Goal: Task Accomplishment & Management: Complete application form

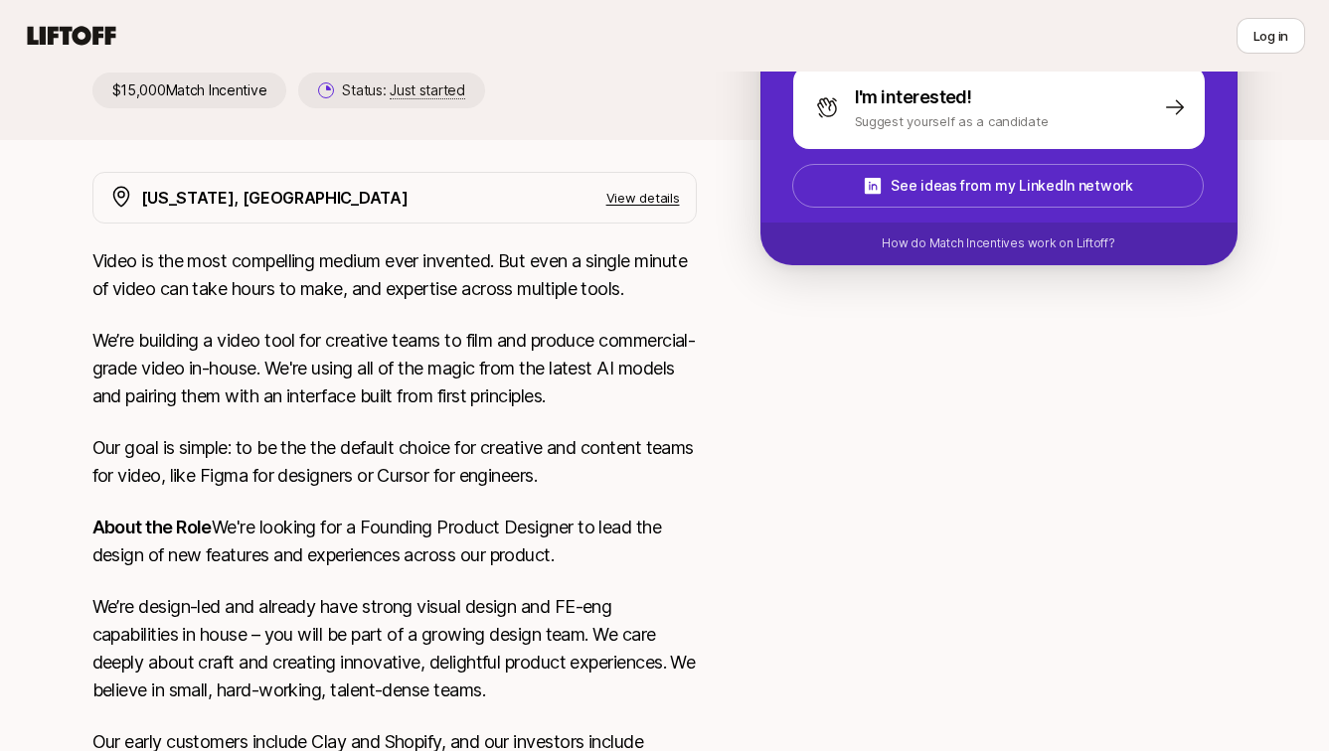
scroll to position [38, 0]
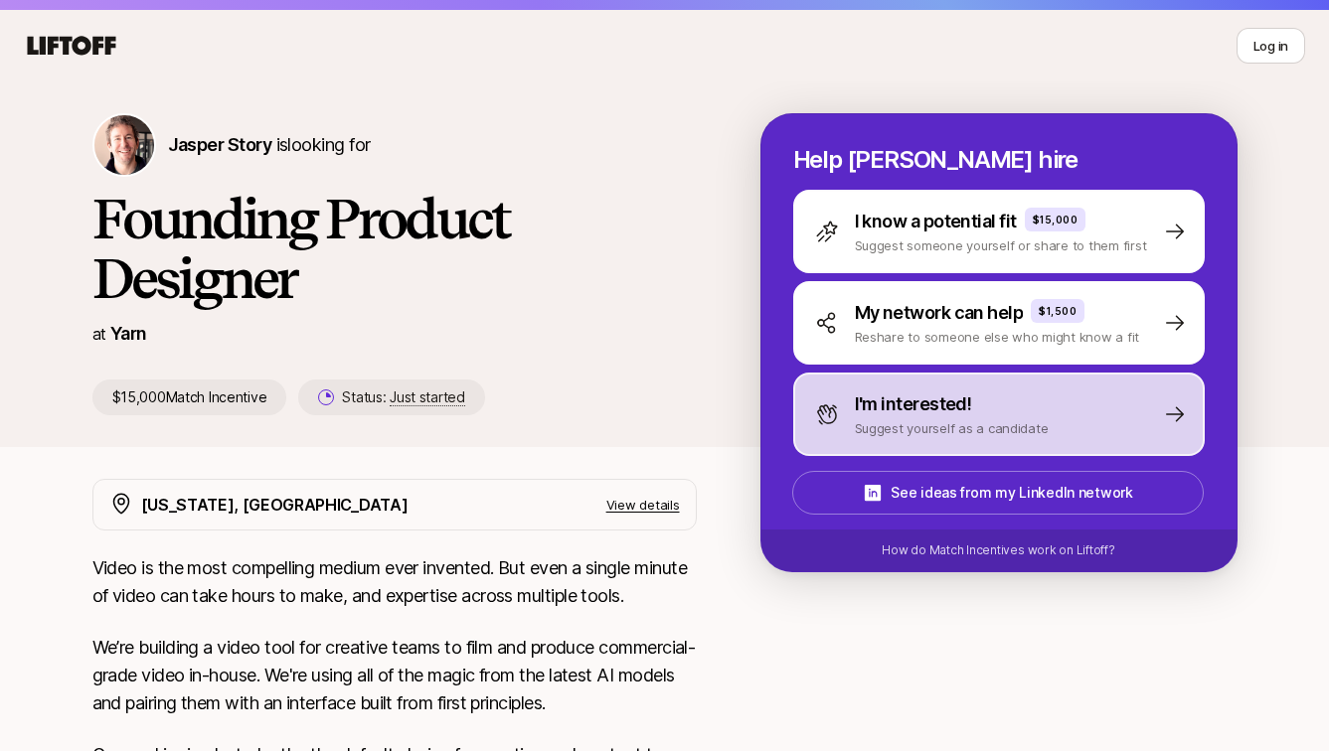
click at [910, 411] on p "I'm interested!" at bounding box center [913, 405] width 117 height 28
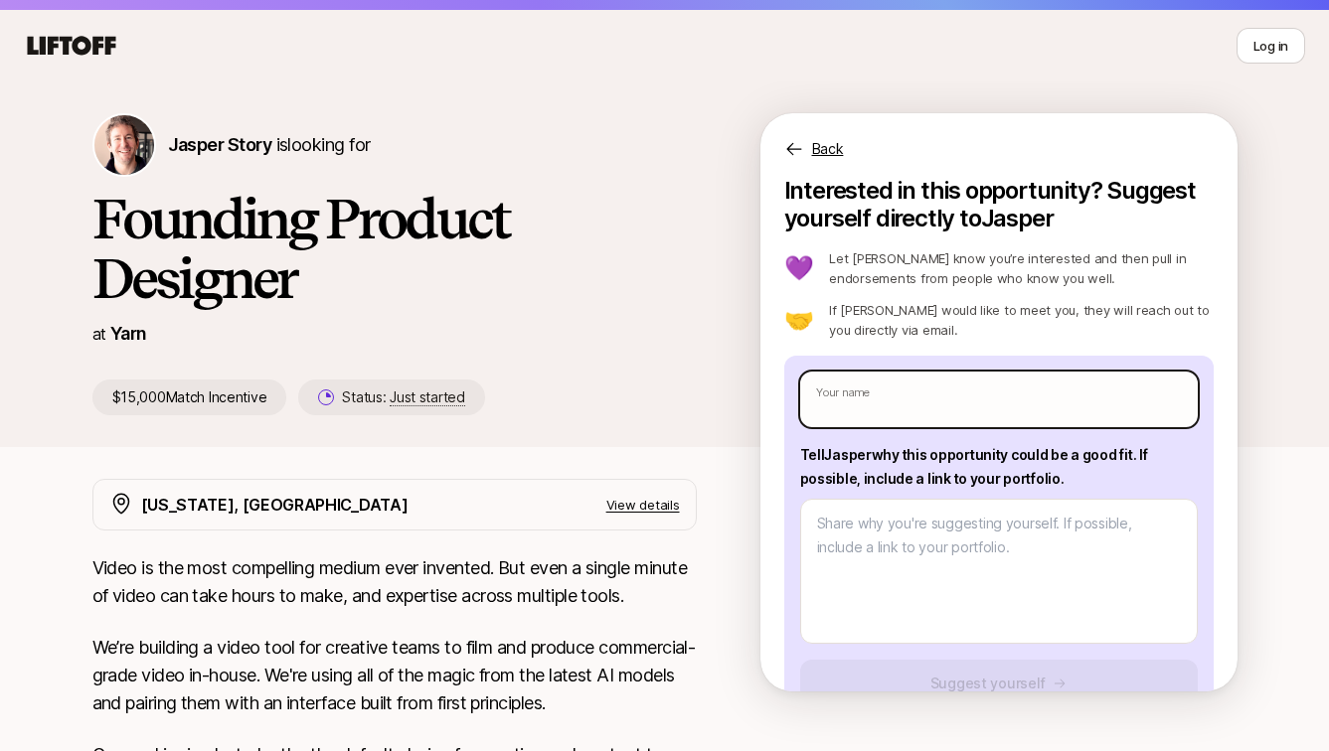
click at [909, 409] on input "text" at bounding box center [999, 400] width 398 height 56
click at [738, 455] on div "[PERSON_NAME] Story is looking for Founding Product Designer at Yarn $15,000 Ma…" at bounding box center [664, 280] width 1329 height 398
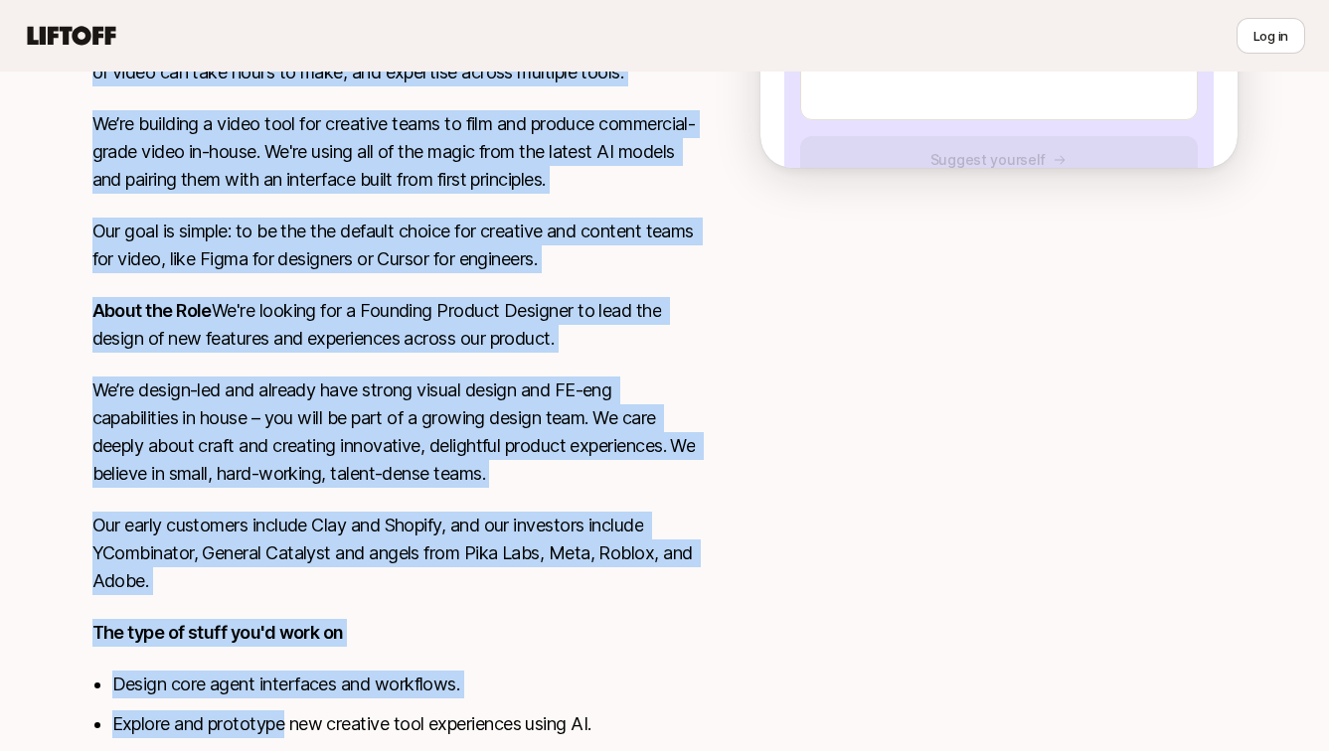
scroll to position [851, 0]
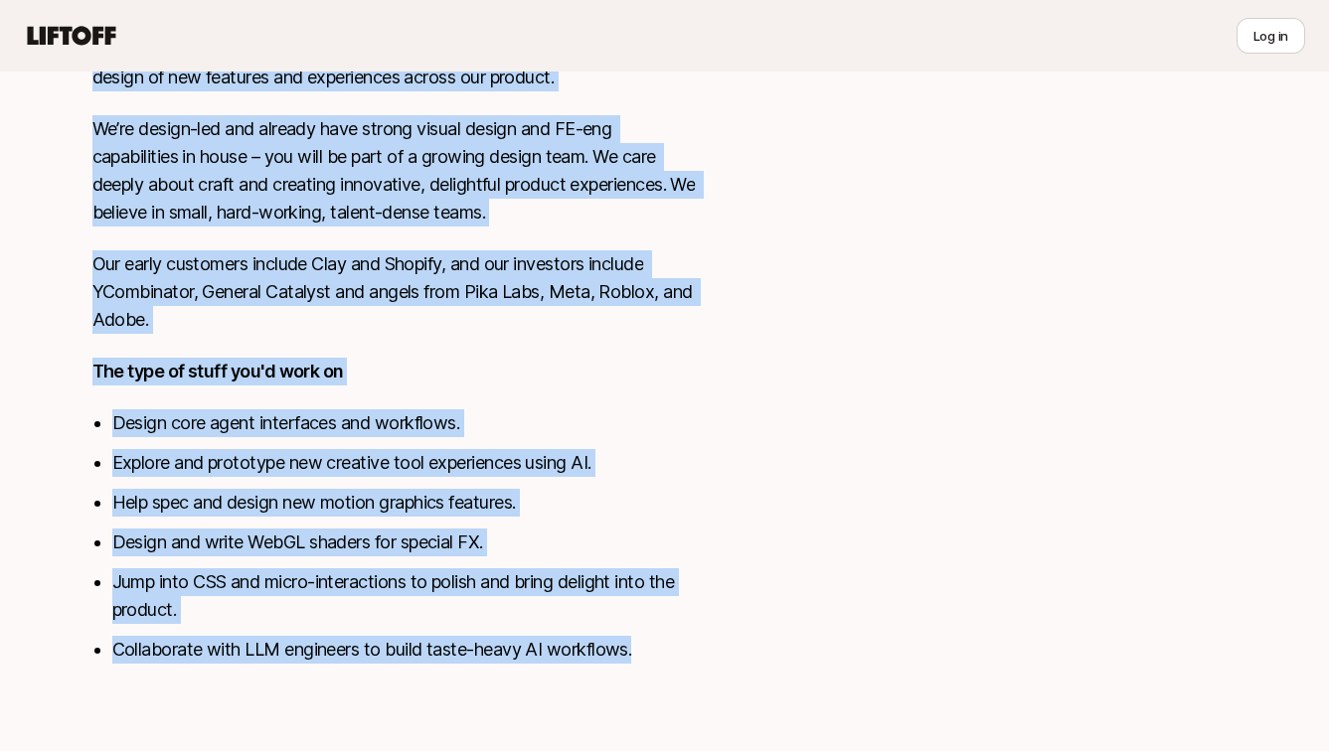
drag, startPoint x: 86, startPoint y: 302, endPoint x: 742, endPoint y: 644, distance: 739.7
click at [748, 651] on div "[US_STATE], [GEOGRAPHIC_DATA] View details Video is the most compelling medium …" at bounding box center [665, 191] width 1193 height 994
copy div "Lorem ip dol sita consectetu adipis elit seddoeiu. Tem inci u labore etdolo ma …"
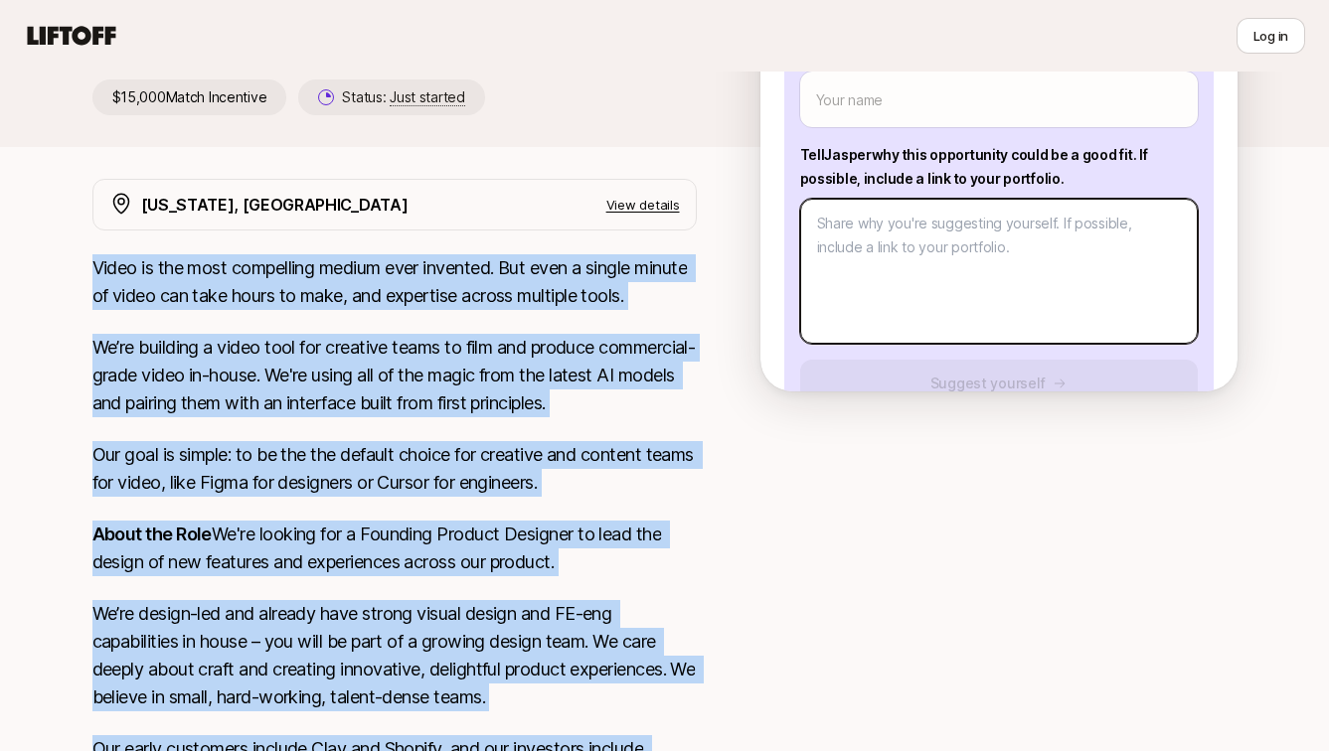
click at [840, 253] on textarea at bounding box center [999, 271] width 398 height 145
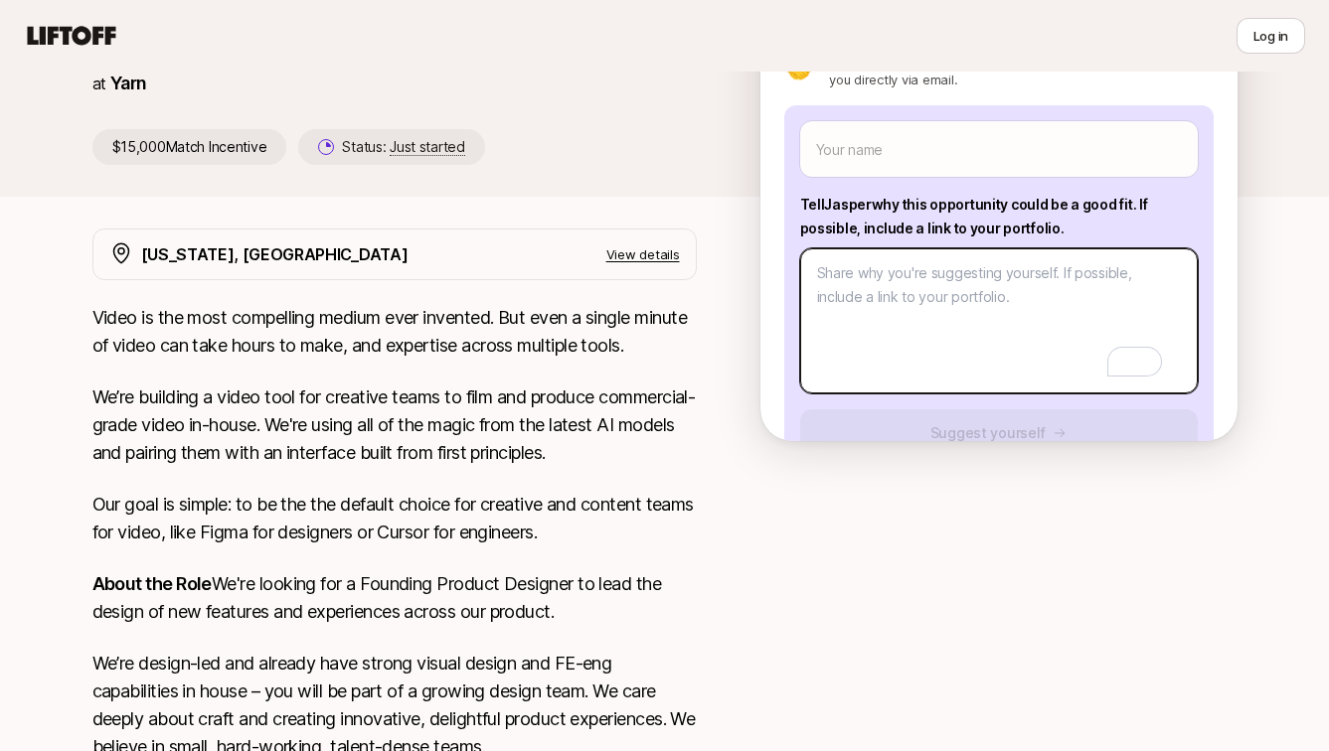
scroll to position [209, 0]
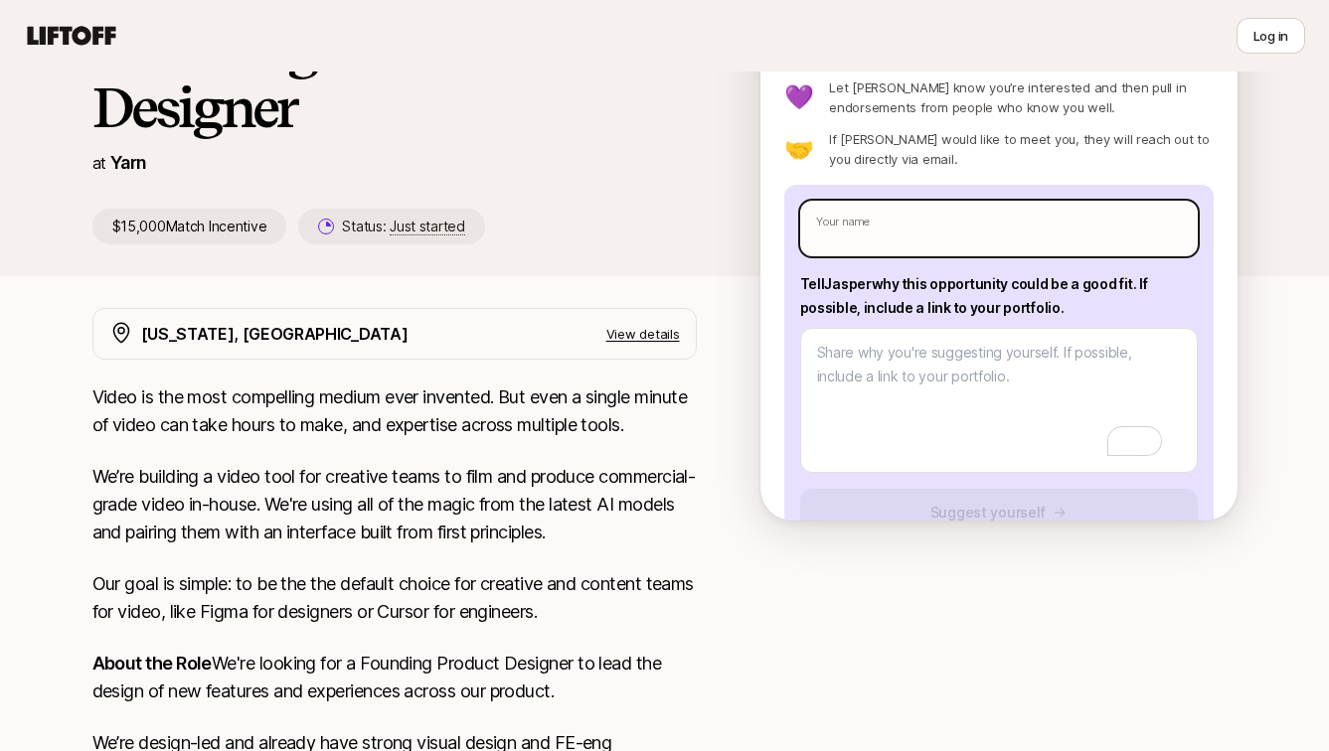
click at [862, 222] on input "text" at bounding box center [999, 229] width 398 height 56
type textarea "x"
type input "C"
type textarea "x"
type input "Ch"
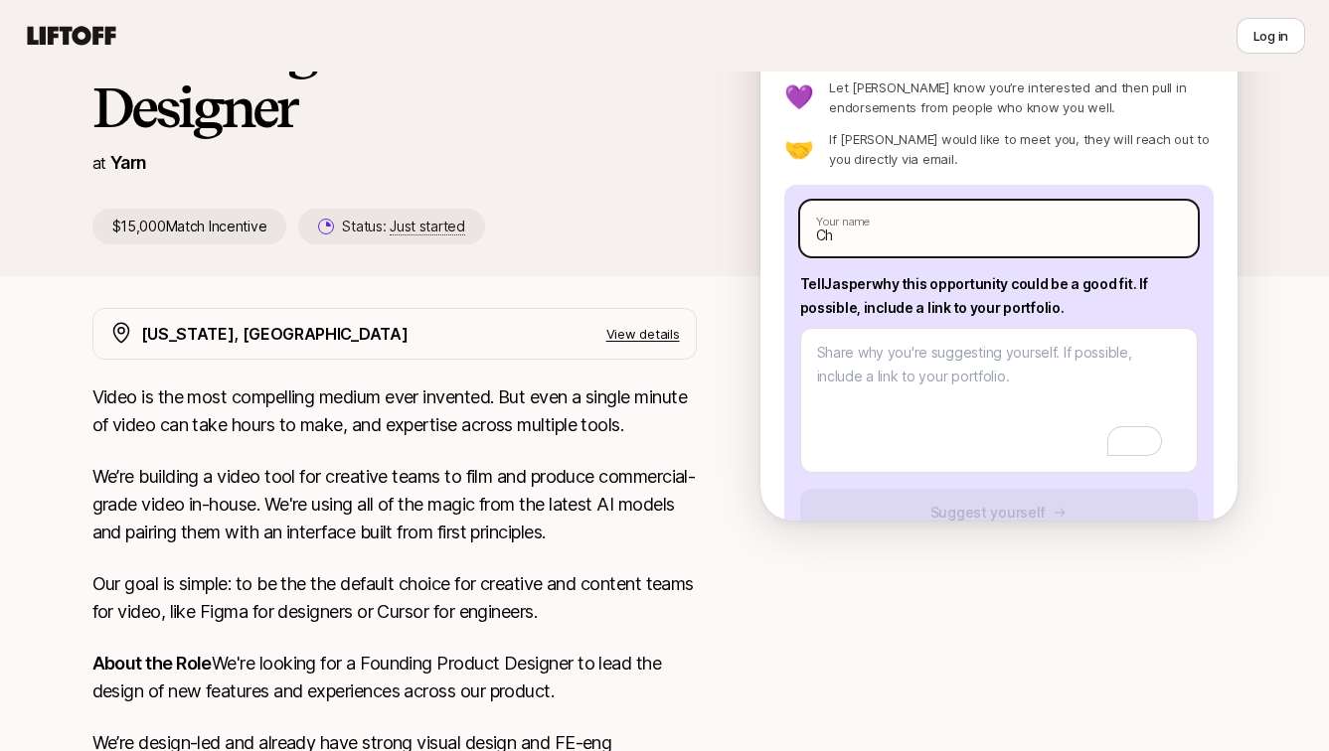
type textarea "x"
type input "C"
type textarea "x"
type input "C"
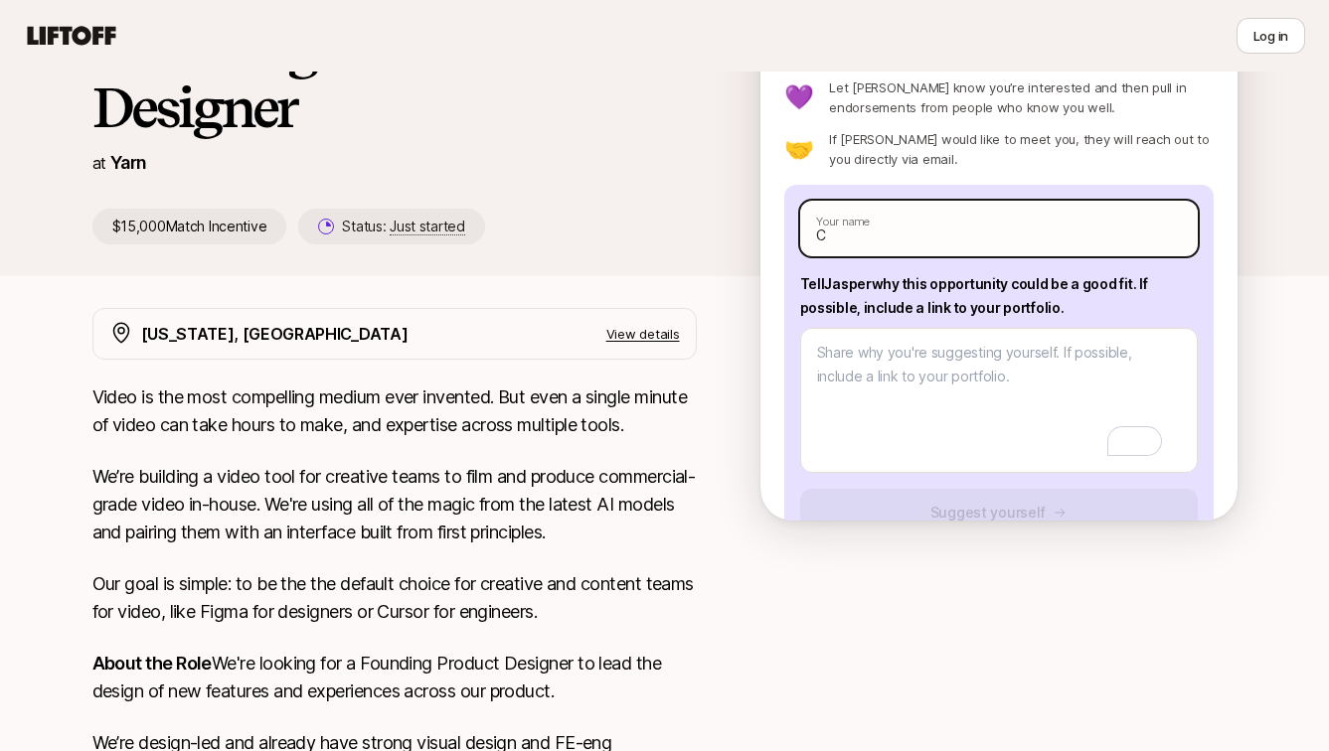
type textarea "x"
type input "Ch"
type textarea "x"
type input "Chi"
type textarea "x"
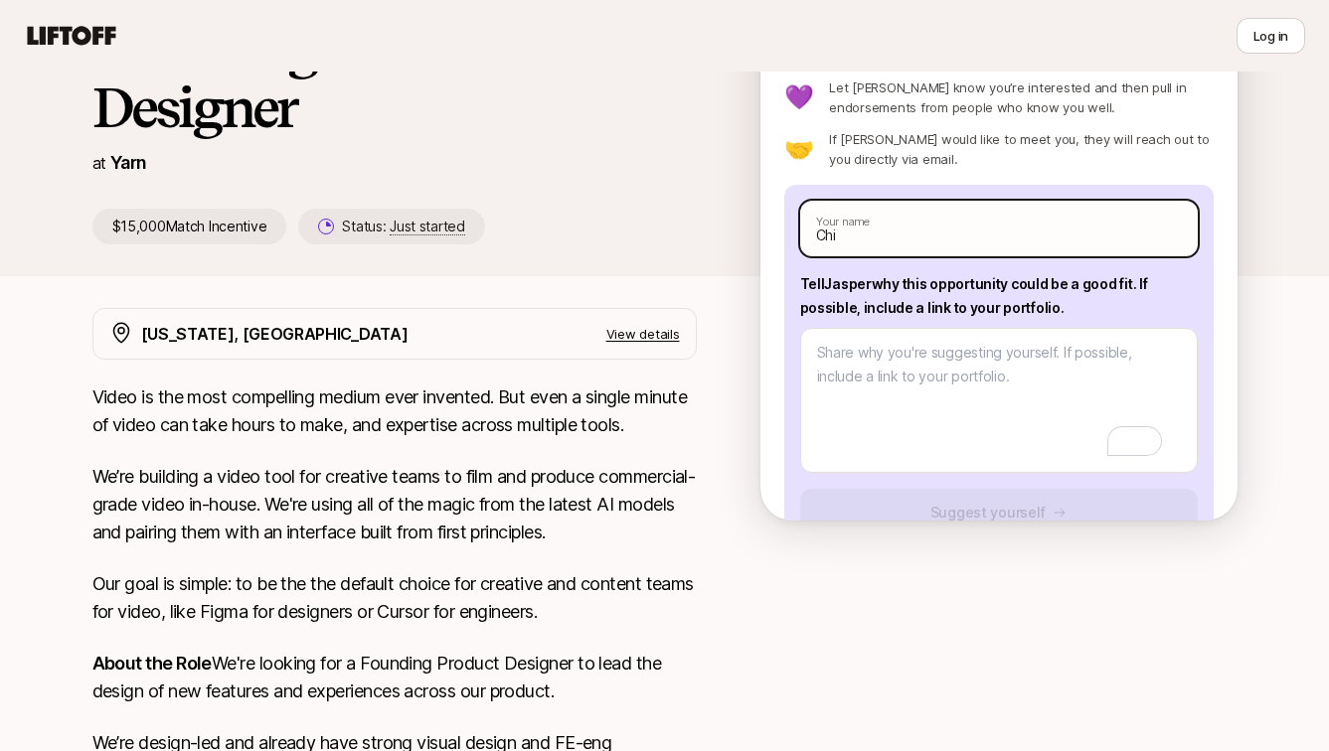
type input "Chie"
type textarea "x"
type input "Chieh"
type textarea "x"
type input "Chieh"
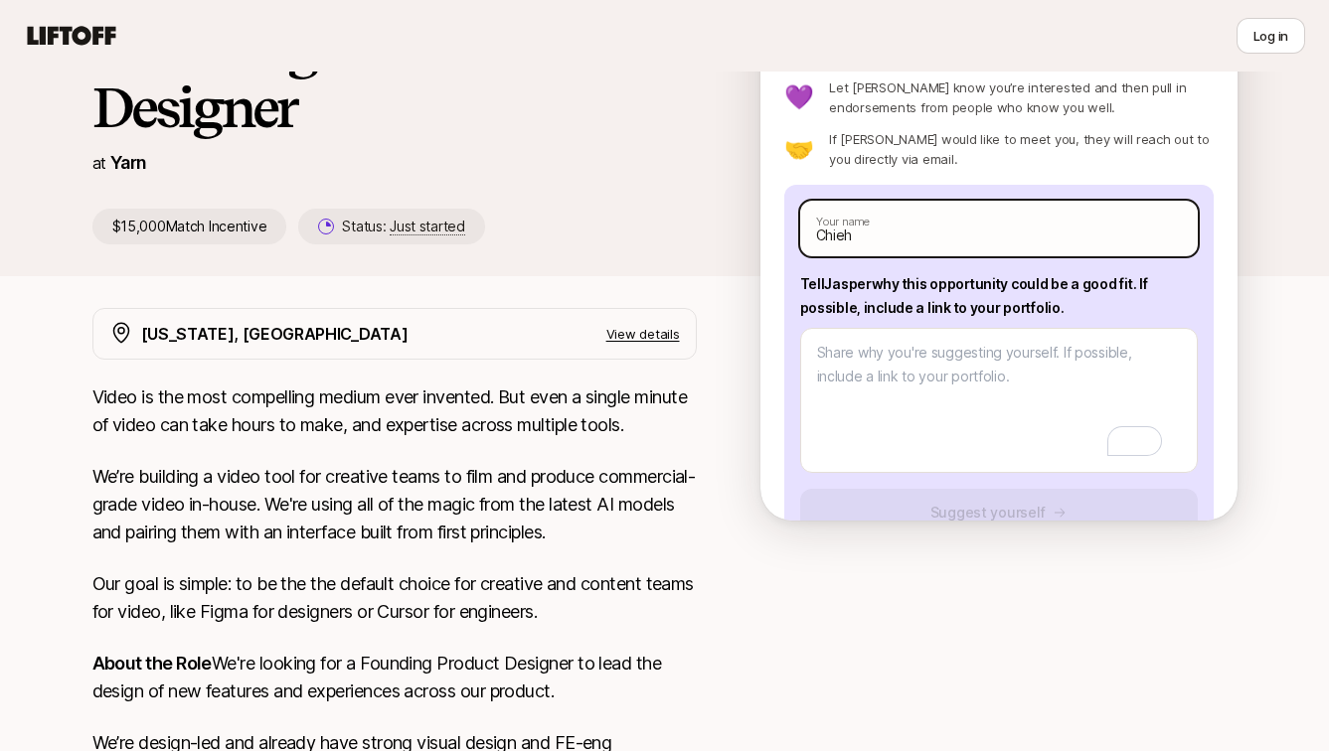
type textarea "x"
type input "Chieh L"
type textarea "x"
type input "Chieh LE"
type textarea "x"
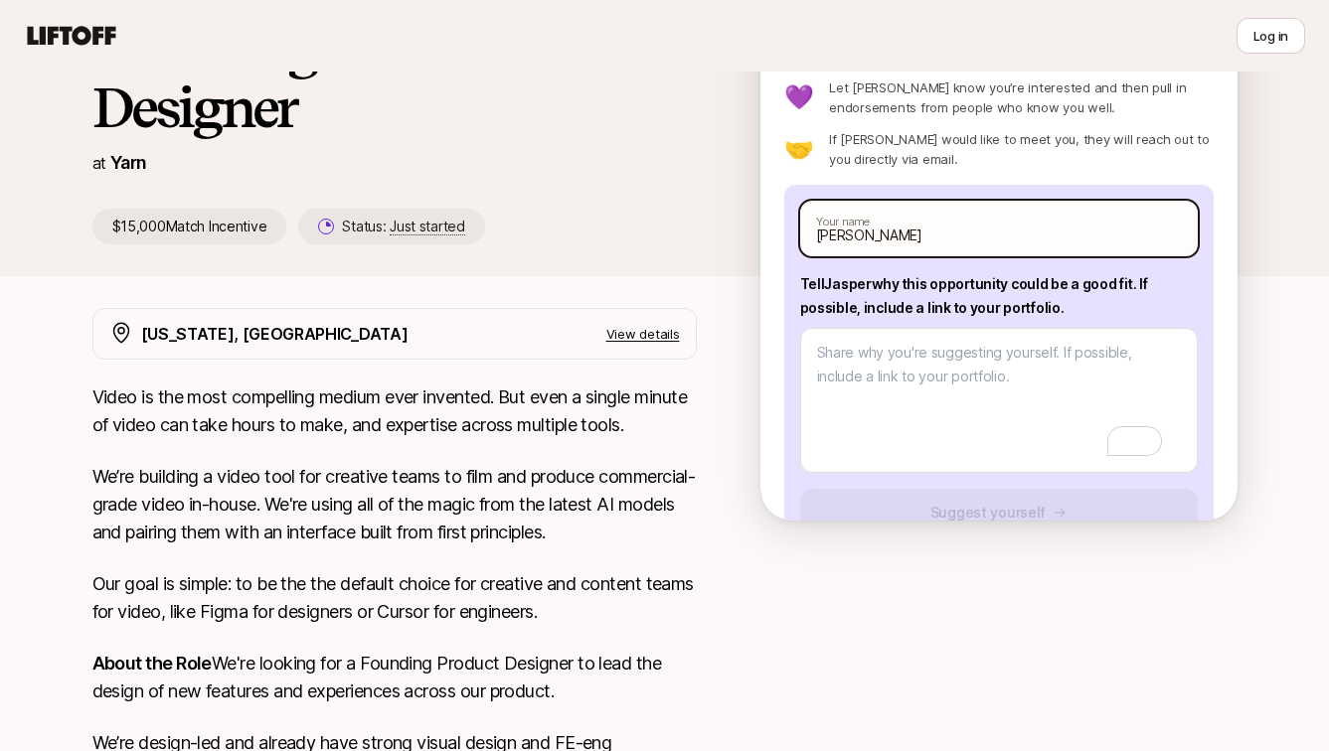
type input "[PERSON_NAME]"
click at [908, 228] on input "[PERSON_NAME]" at bounding box center [999, 229] width 398 height 56
type textarea "x"
type input "Chieh LE"
type textarea "x"
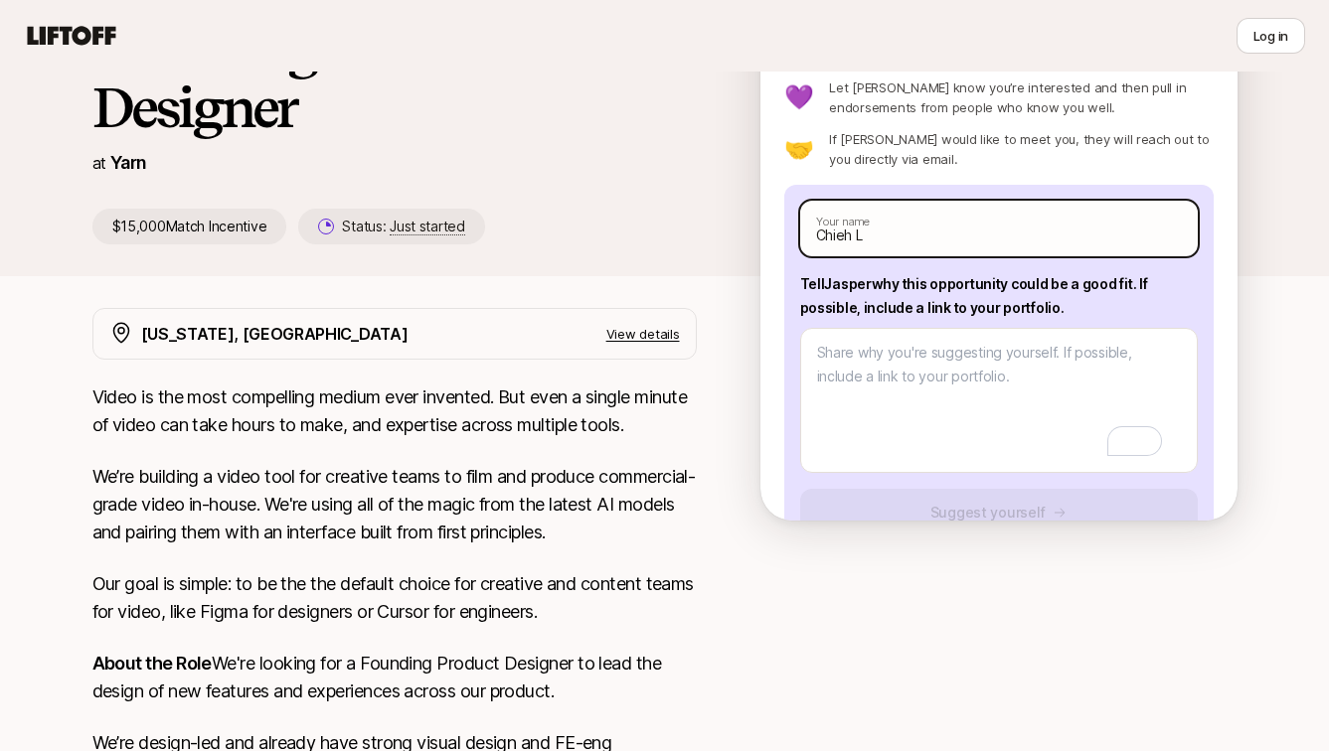
type input "Chieh Le"
type textarea "x"
type input "[PERSON_NAME]"
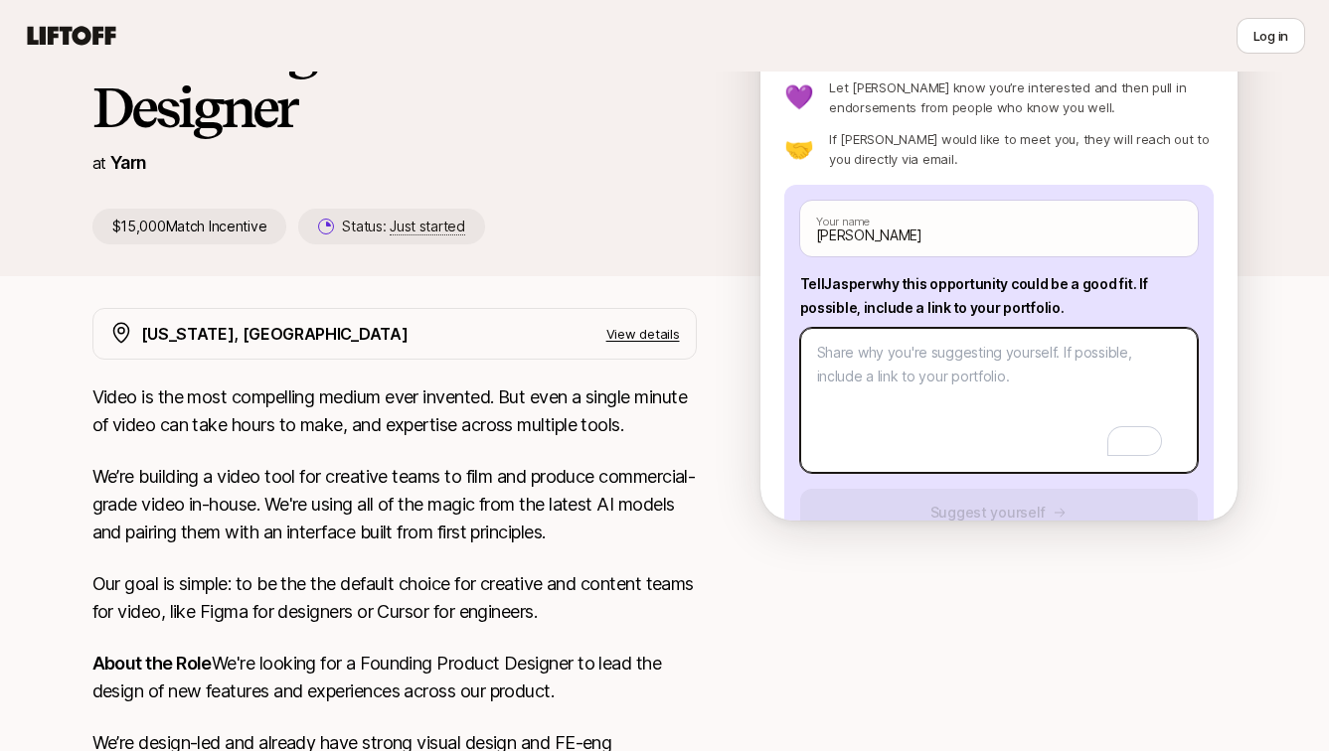
click at [945, 345] on textarea "To enrich screen reader interactions, please activate Accessibility in Grammarl…" at bounding box center [999, 400] width 398 height 145
click at [831, 359] on textarea "To enrich screen reader interactions, please activate Accessibility in Grammarl…" at bounding box center [999, 400] width 398 height 145
paste textarea "Hi [Name], I’m Chieh, a [GEOGRAPHIC_DATA]-based Product Designer with 4+ years …"
type textarea "x"
type textarea "Hi [Name], I’m Chieh, a [GEOGRAPHIC_DATA]-based Product Designer with 4+ years …"
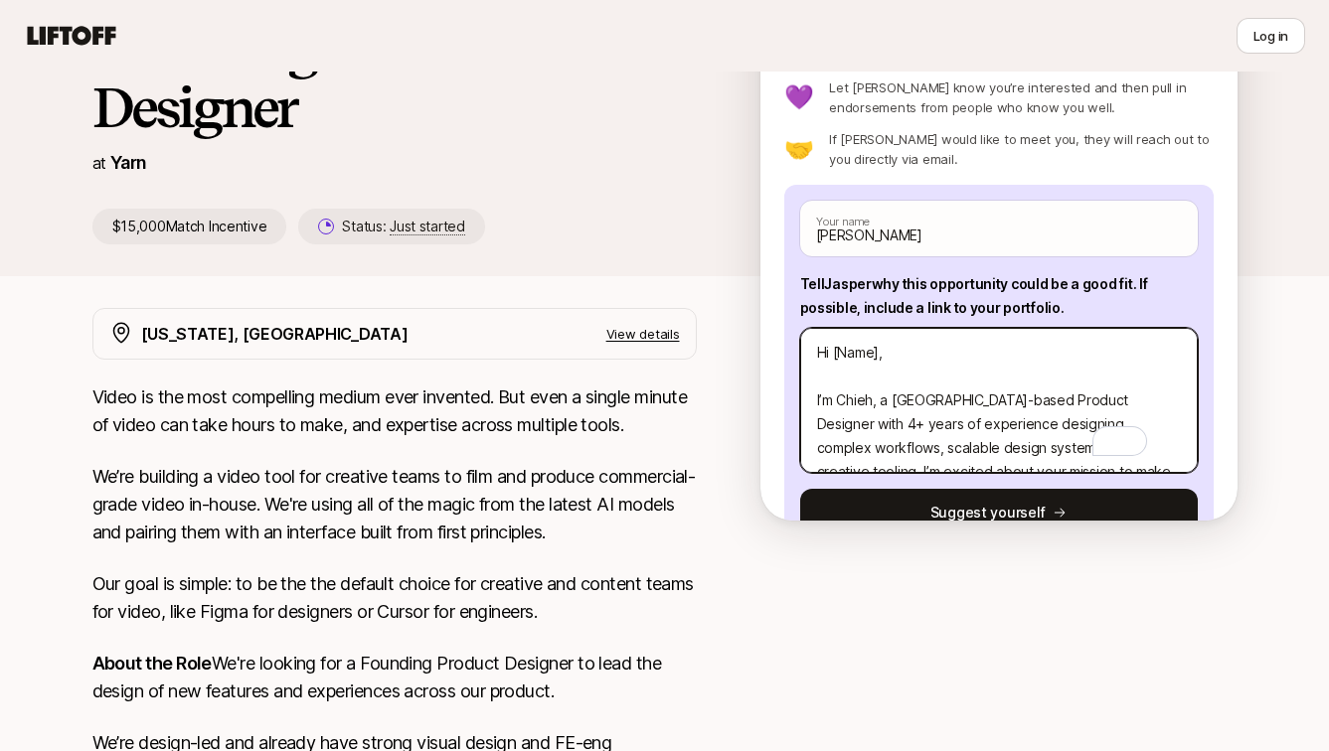
scroll to position [286, 0]
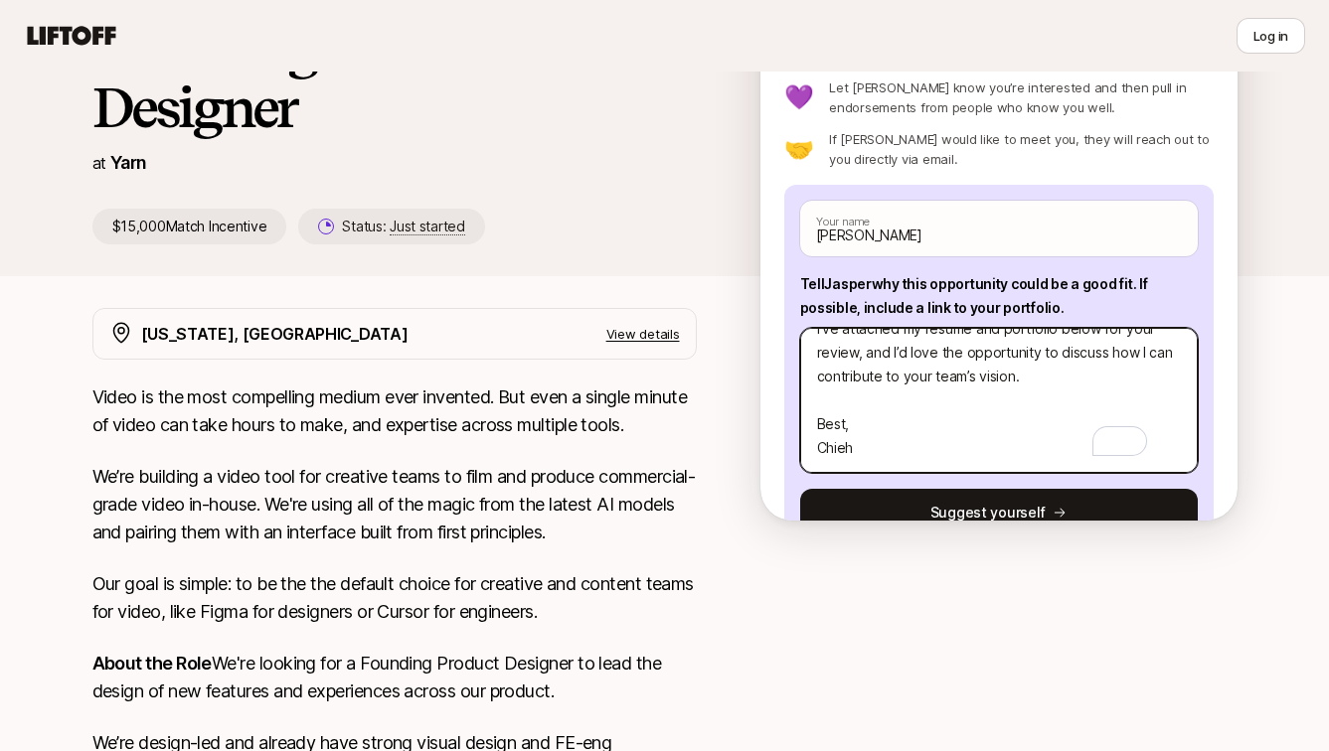
drag, startPoint x: 866, startPoint y: 442, endPoint x: 790, endPoint y: 402, distance: 85.8
click at [790, 402] on div "[PERSON_NAME] Your name Tell [PERSON_NAME] why this opportunity could be a good…" at bounding box center [998, 377] width 429 height 384
type textarea "x"
type textarea "Hi [Name], I’m Chieh, a [GEOGRAPHIC_DATA]-based Product Designer with 4+ years …"
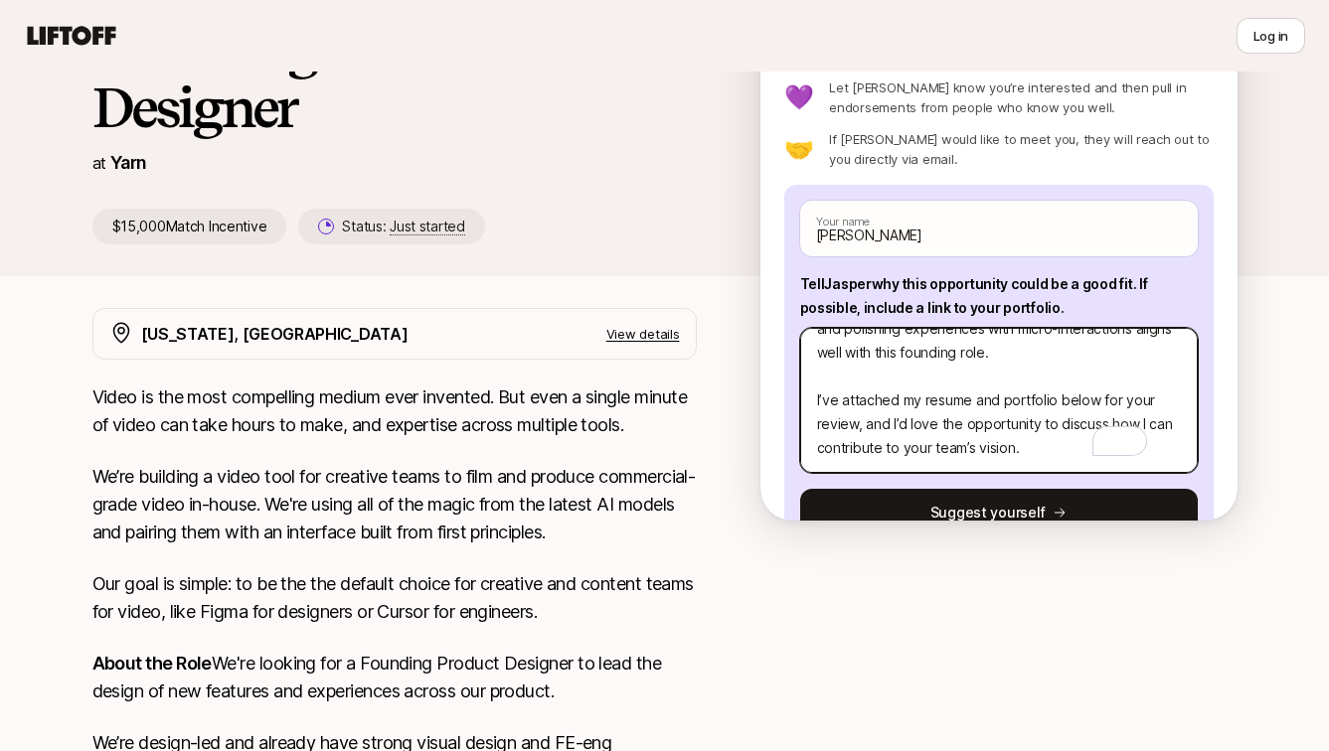
scroll to position [239, 0]
type textarea "x"
type textarea "Hi [Name], I’m Chieh, a [GEOGRAPHIC_DATA]-based Product Designer with 4+ years …"
type textarea "x"
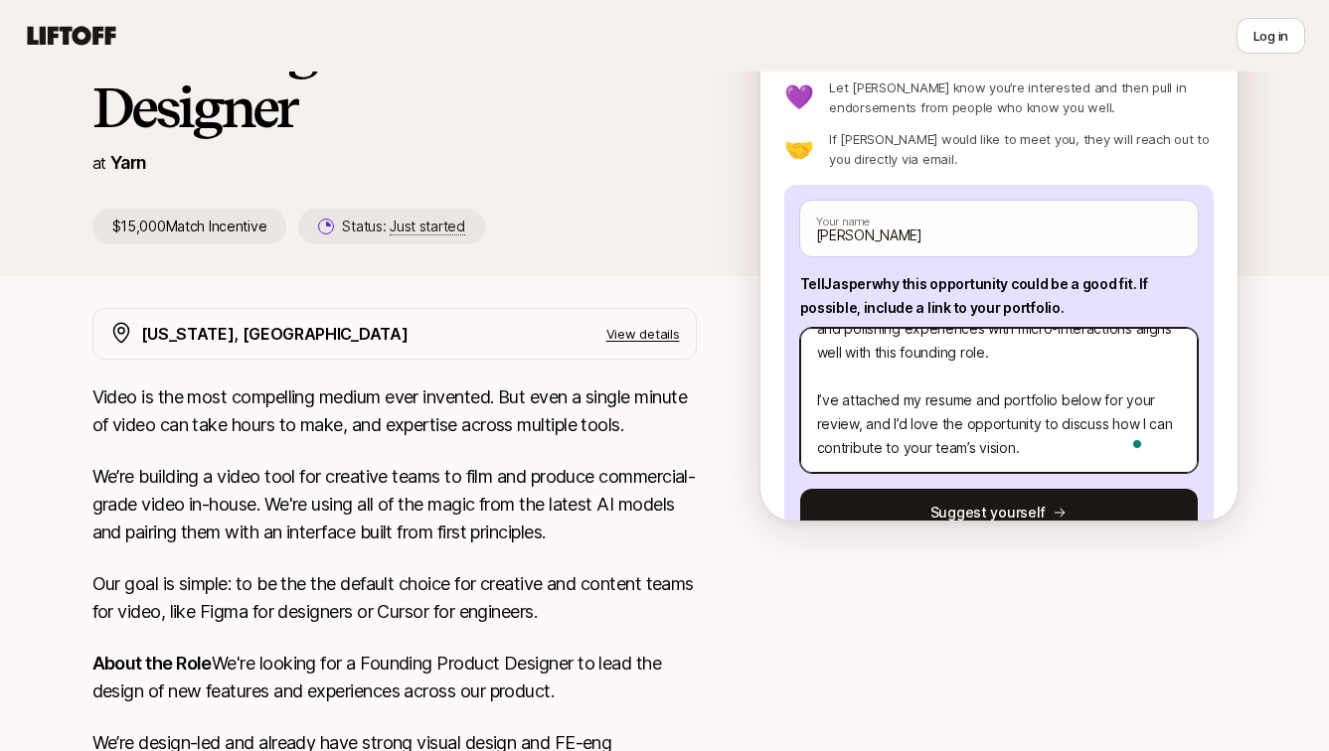
type textarea "Hi [Name], I’m Chieh, a [GEOGRAPHIC_DATA]-based Product Designer with 4+ years …"
type textarea "x"
type textarea "Hi [Name], I’m Chieh, a [GEOGRAPHIC_DATA]-based Product Designer with 4+ years …"
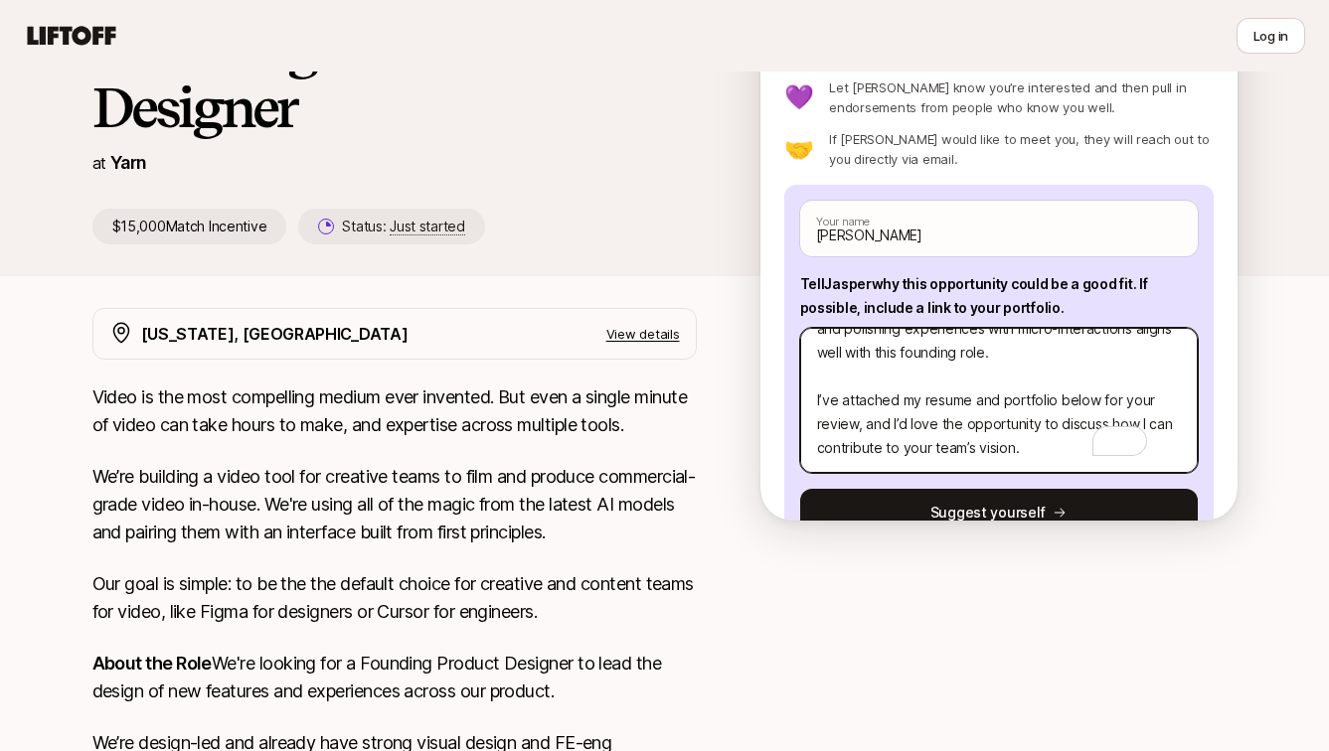
paste textarea "Resume: [URL][DOMAIN_NAME] Portfolio: [URL][DOMAIN_NAME] LinkedIn: [URL][DOMAIN…"
type textarea "x"
type textarea "Hi [Name], I’m Chieh, a [GEOGRAPHIC_DATA]-based Product Designer with 4+ years …"
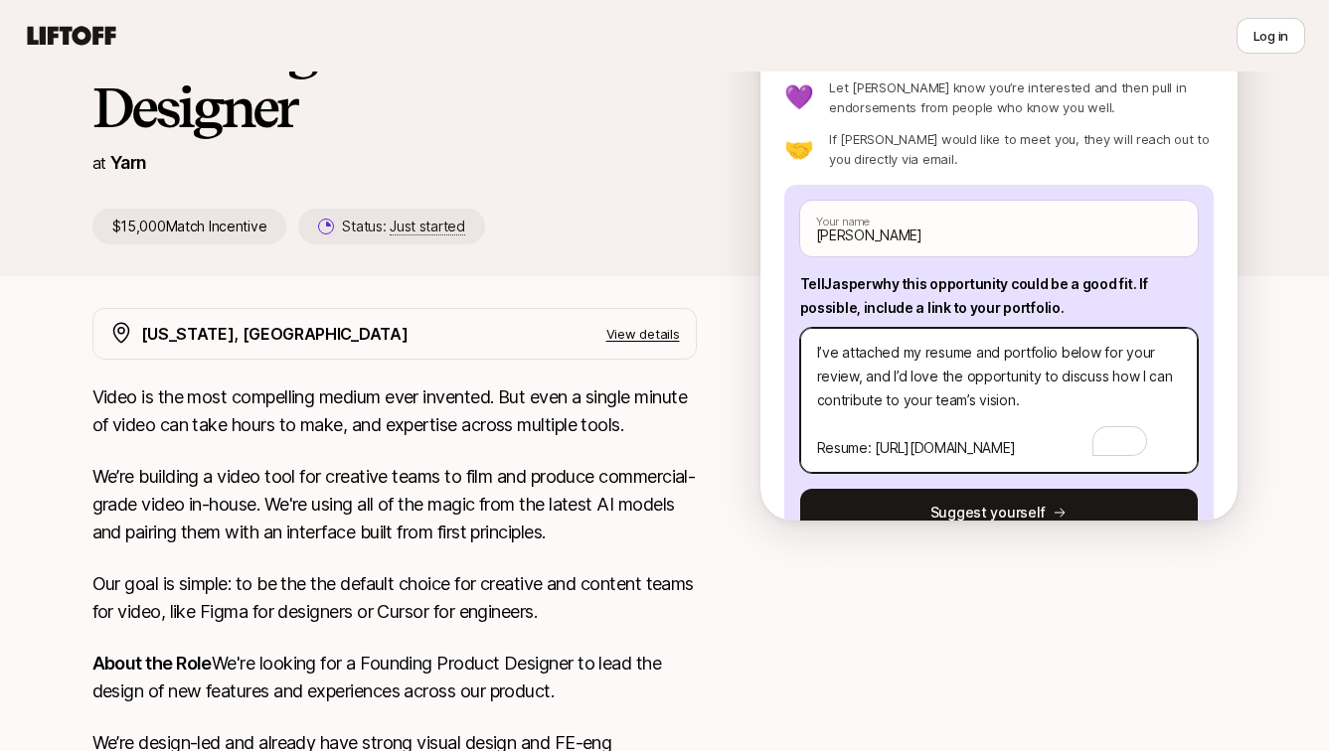
scroll to position [358, 0]
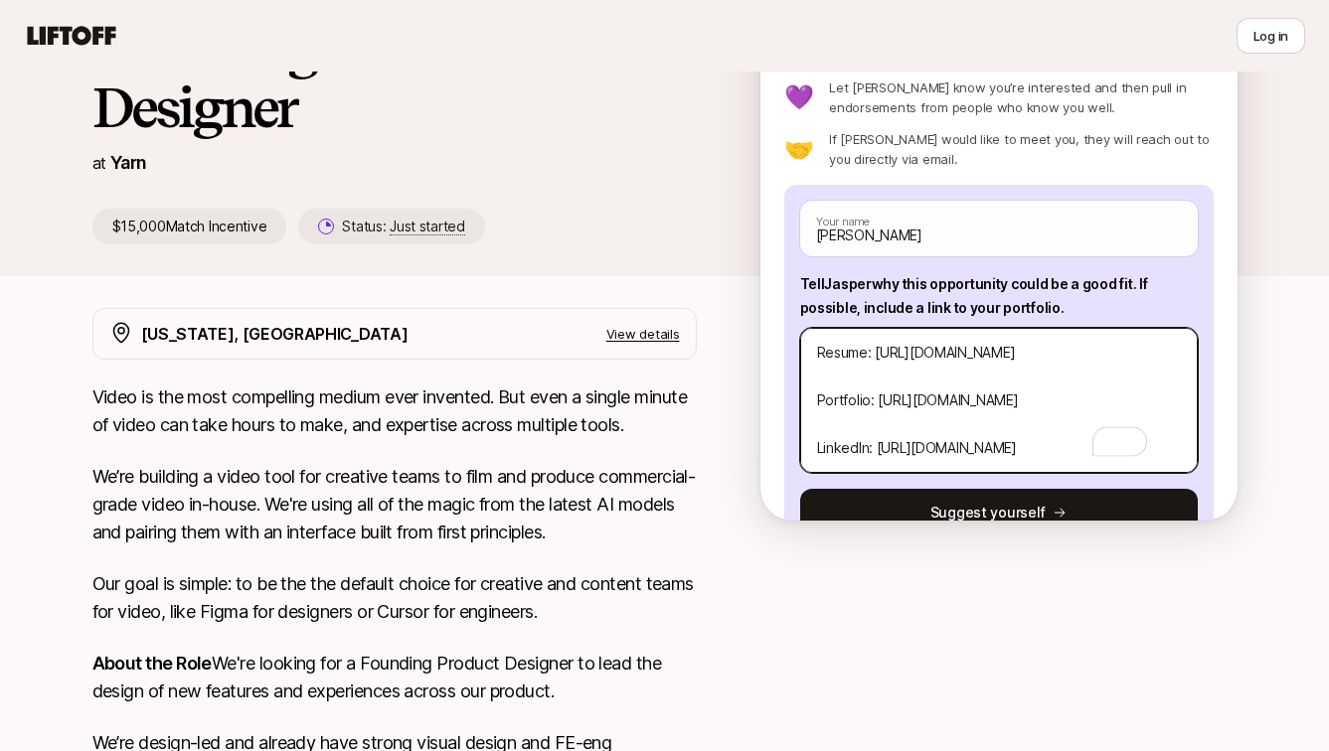
click at [957, 386] on textarea "Hi [Name], I’m Chieh, a [GEOGRAPHIC_DATA]-based Product Designer with 4+ years …" at bounding box center [999, 400] width 398 height 145
type textarea "x"
type textarea "Hi [Name], I’m Chieh, a [GEOGRAPHIC_DATA]-based Product Designer with 4+ years …"
click at [926, 426] on textarea "Hi [Name], I’m Chieh, a [GEOGRAPHIC_DATA]-based Product Designer with 4+ years …" at bounding box center [999, 400] width 398 height 145
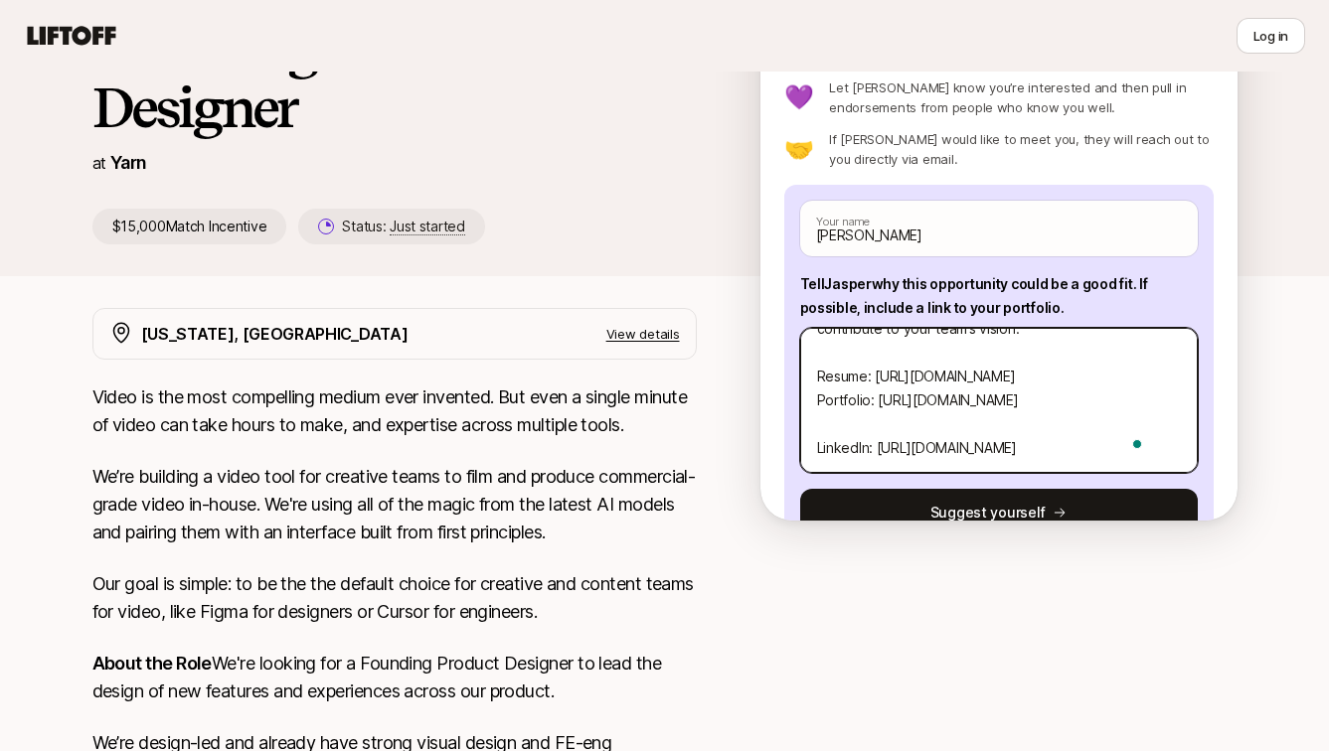
type textarea "x"
type textarea "Hi [Name], I’m Chieh, a [GEOGRAPHIC_DATA]-based Product Designer with 4+ years …"
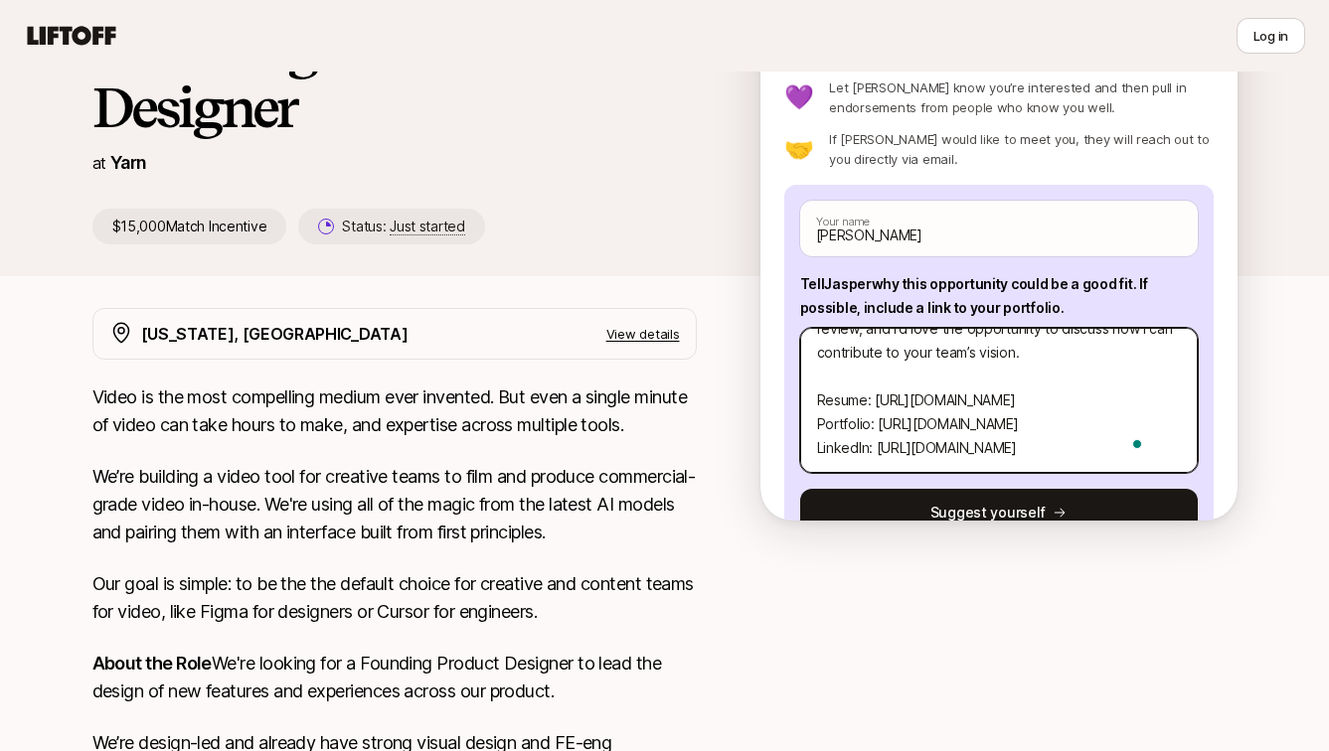
scroll to position [0, 0]
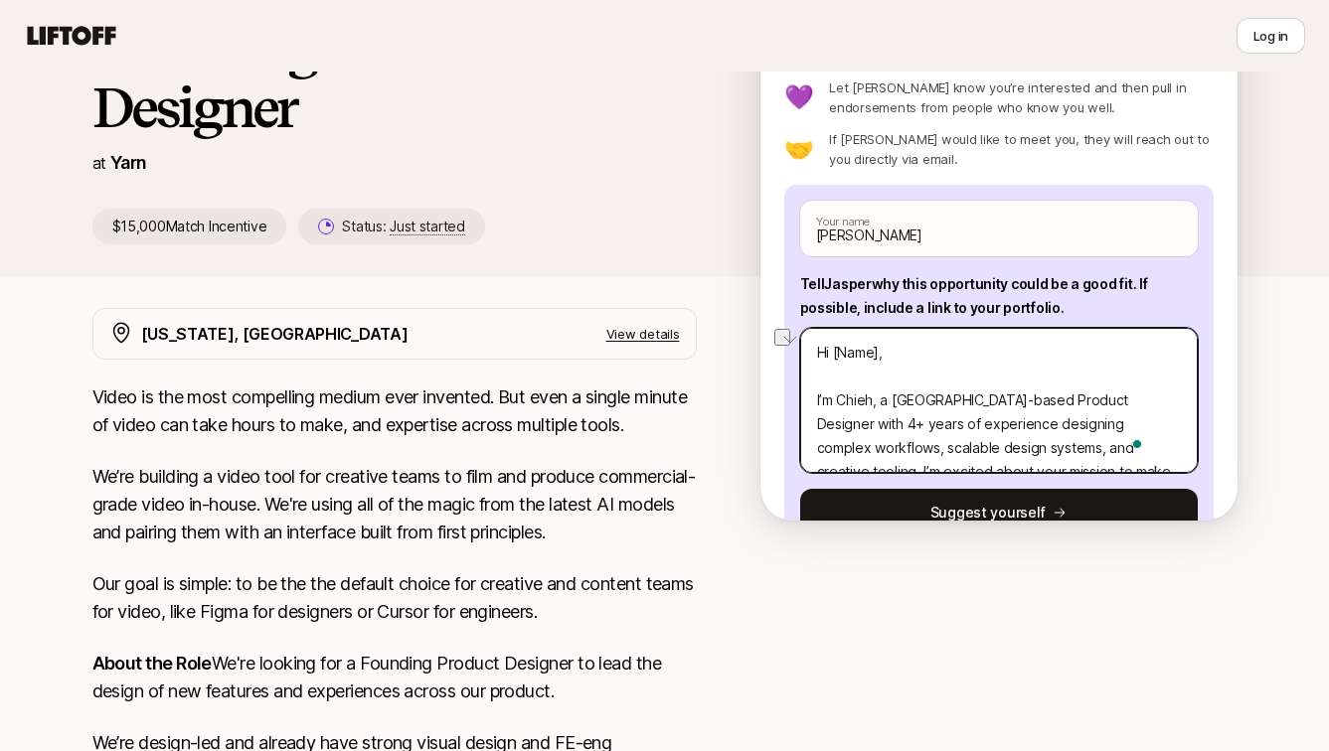
drag, startPoint x: 871, startPoint y: 356, endPoint x: 818, endPoint y: 356, distance: 52.7
click at [818, 356] on textarea "Hi [Name], I’m Chieh, a [GEOGRAPHIC_DATA]-based Product Designer with 4+ years …" at bounding box center [999, 400] width 398 height 145
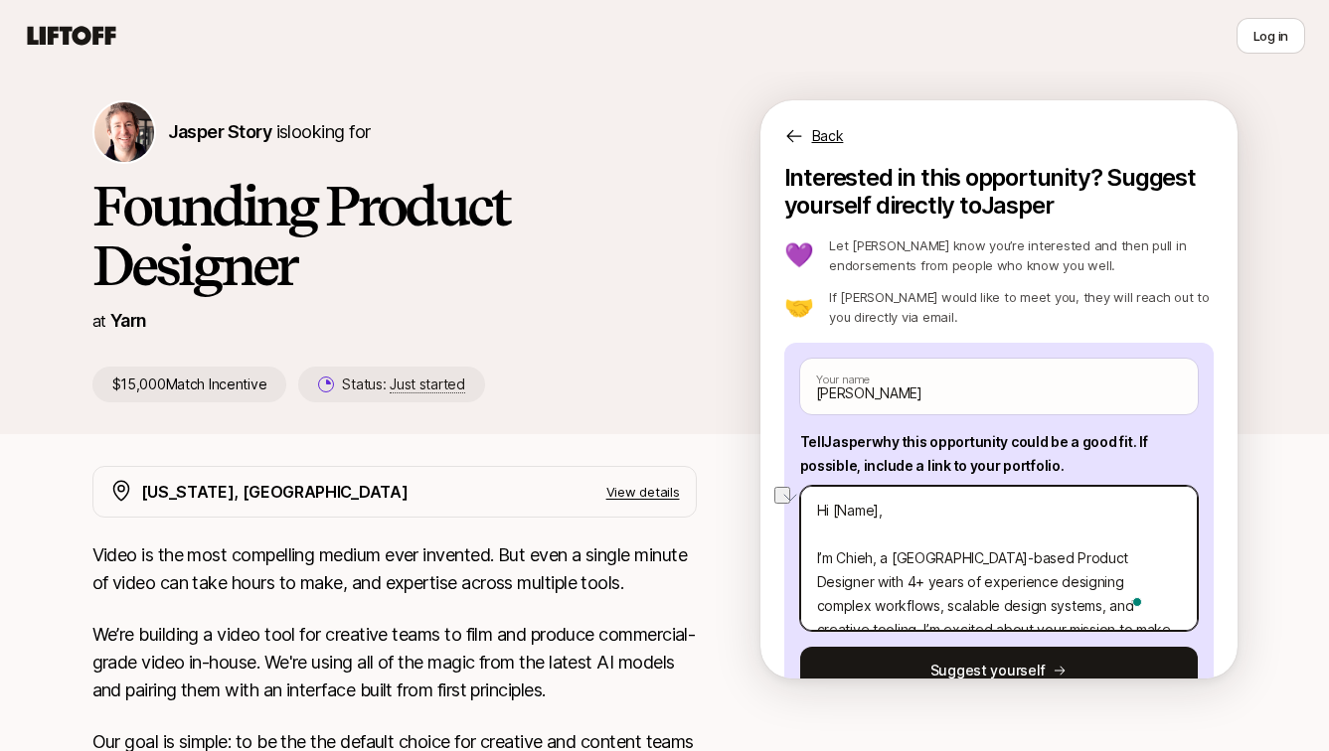
type textarea "x"
type textarea "HI I’m Chieh, a [GEOGRAPHIC_DATA]-based Product Designer with 4+ years of exper…"
type textarea "x"
type textarea "HI I’m Chieh, a [GEOGRAPHIC_DATA]-based Product Designer with 4+ years of exper…"
type textarea "x"
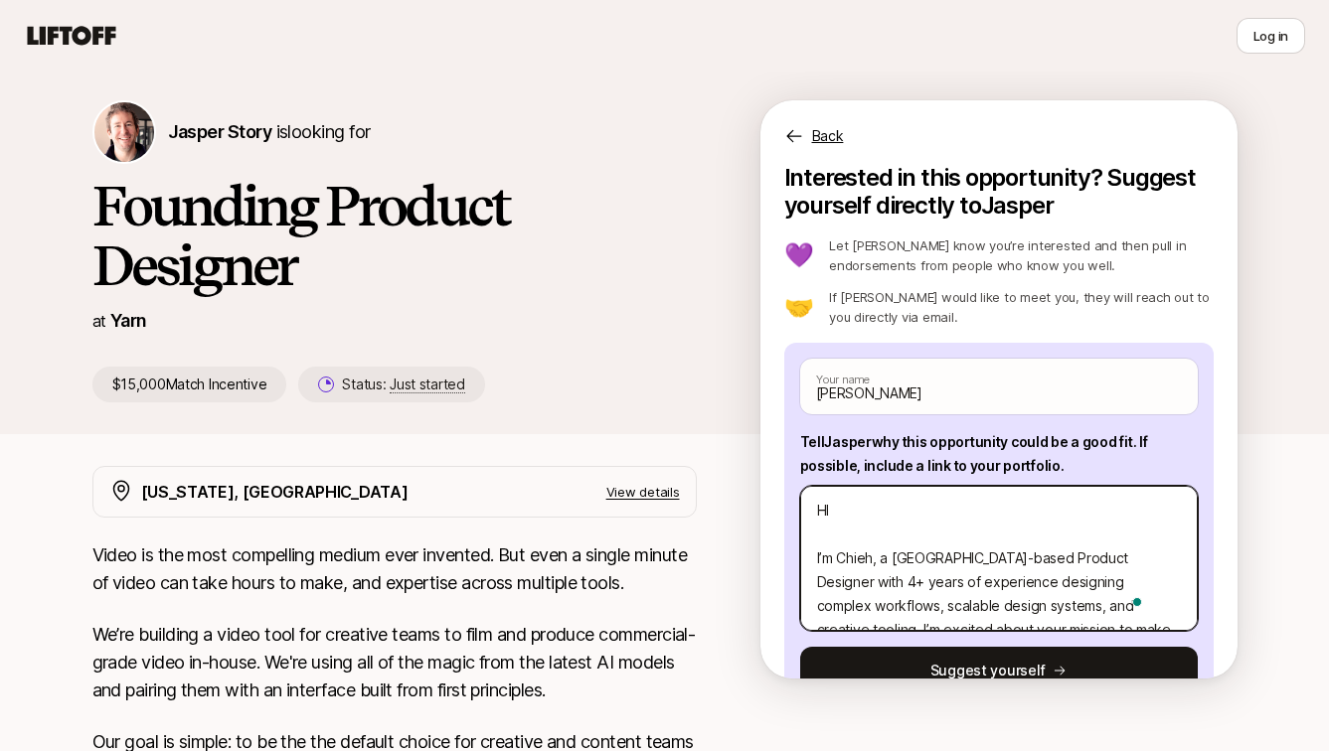
type textarea "HI J I’m Chieh, a [GEOGRAPHIC_DATA]-based Product Designer with 4+ years of exp…"
type textarea "x"
type textarea "HI [PERSON_NAME] I’m Chieh, a [GEOGRAPHIC_DATA]-based Product Designer with 4+ …"
type textarea "x"
type textarea "HI [PERSON_NAME] I’m Chieh, a [GEOGRAPHIC_DATA]-based Product Designer with 4+ …"
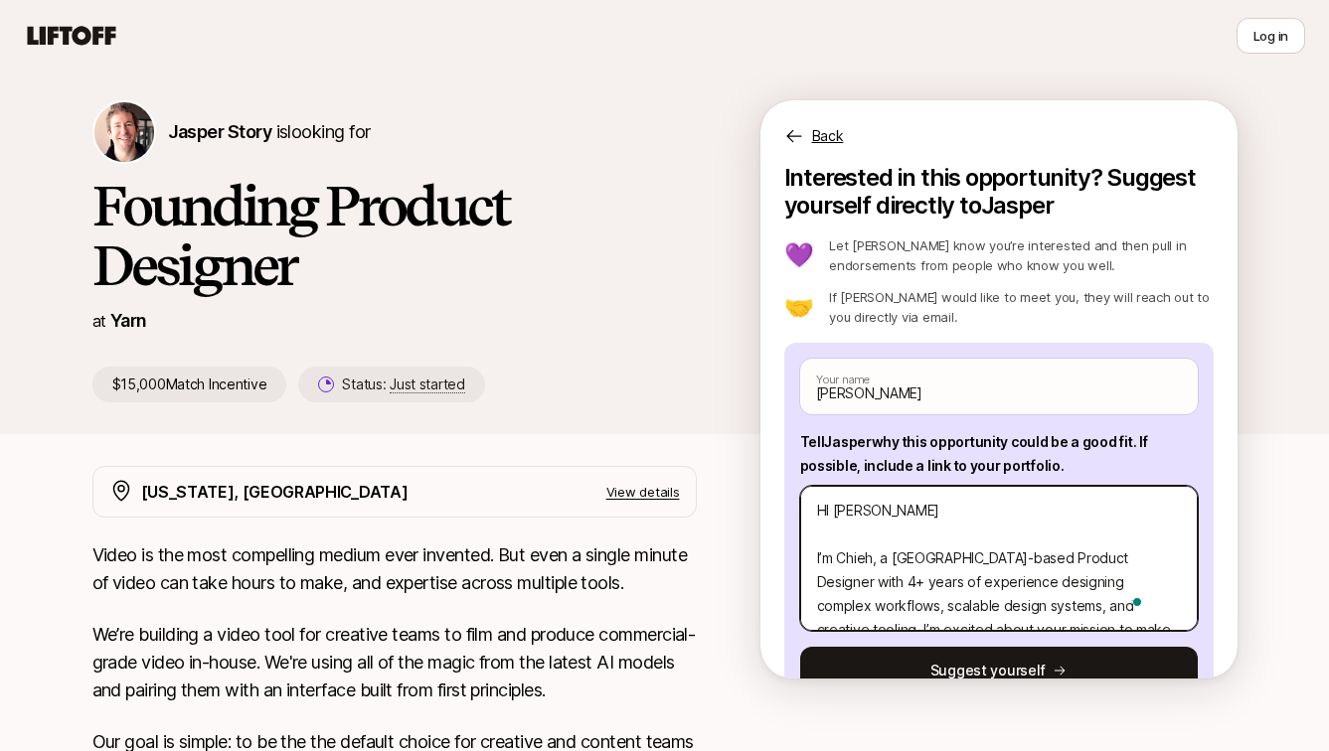
type textarea "x"
type textarea "HI Jasp I’m Chieh, a [GEOGRAPHIC_DATA]-based Product Designer with 4+ years of …"
type textarea "x"
type textarea "HI Jaspw I’m Chieh, a [GEOGRAPHIC_DATA]-based Product Designer with 4+ years of…"
type textarea "x"
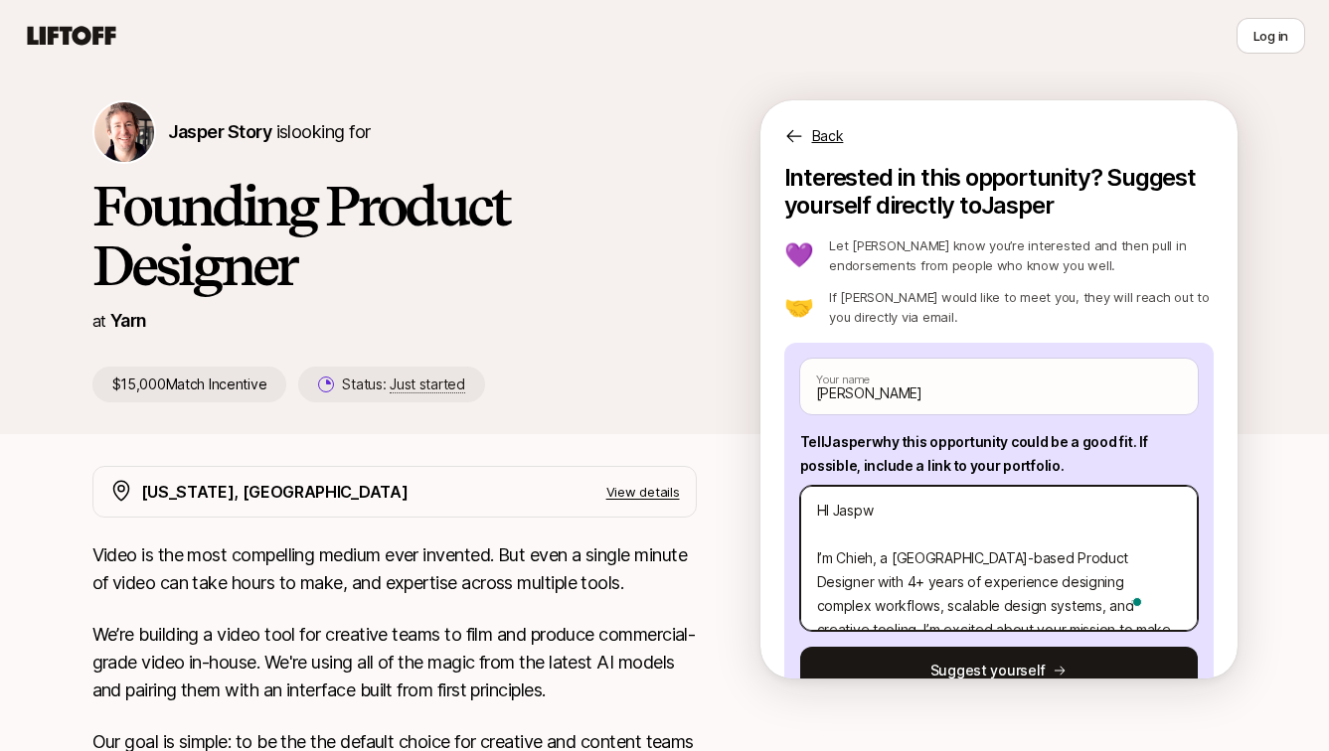
type textarea "HI Jasp I’m Chieh, a [GEOGRAPHIC_DATA]-based Product Designer with 4+ years of …"
type textarea "x"
type textarea "HI [PERSON_NAME] I’m Chieh, a [GEOGRAPHIC_DATA]-based Product Designer with 4+ …"
type textarea "x"
type textarea "HI [PERSON_NAME] I’m Chieh, a [GEOGRAPHIC_DATA]-based Product Designer with 4+ …"
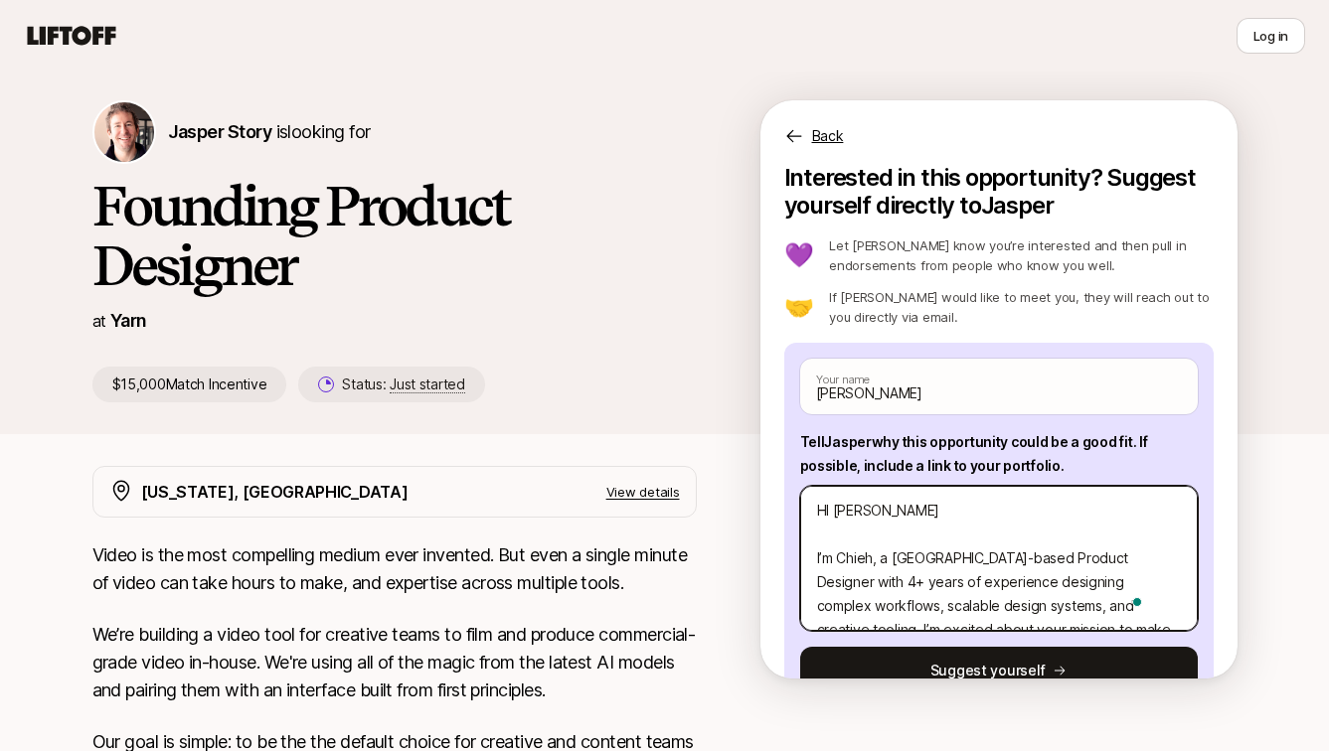
type textarea "x"
type textarea "HI J I’m Chieh, a [GEOGRAPHIC_DATA]-based Product Designer with 4+ years of exp…"
type textarea "x"
type textarea "HI I’m Chieh, a [GEOGRAPHIC_DATA]-based Product Designer with 4+ years of exper…"
type textarea "x"
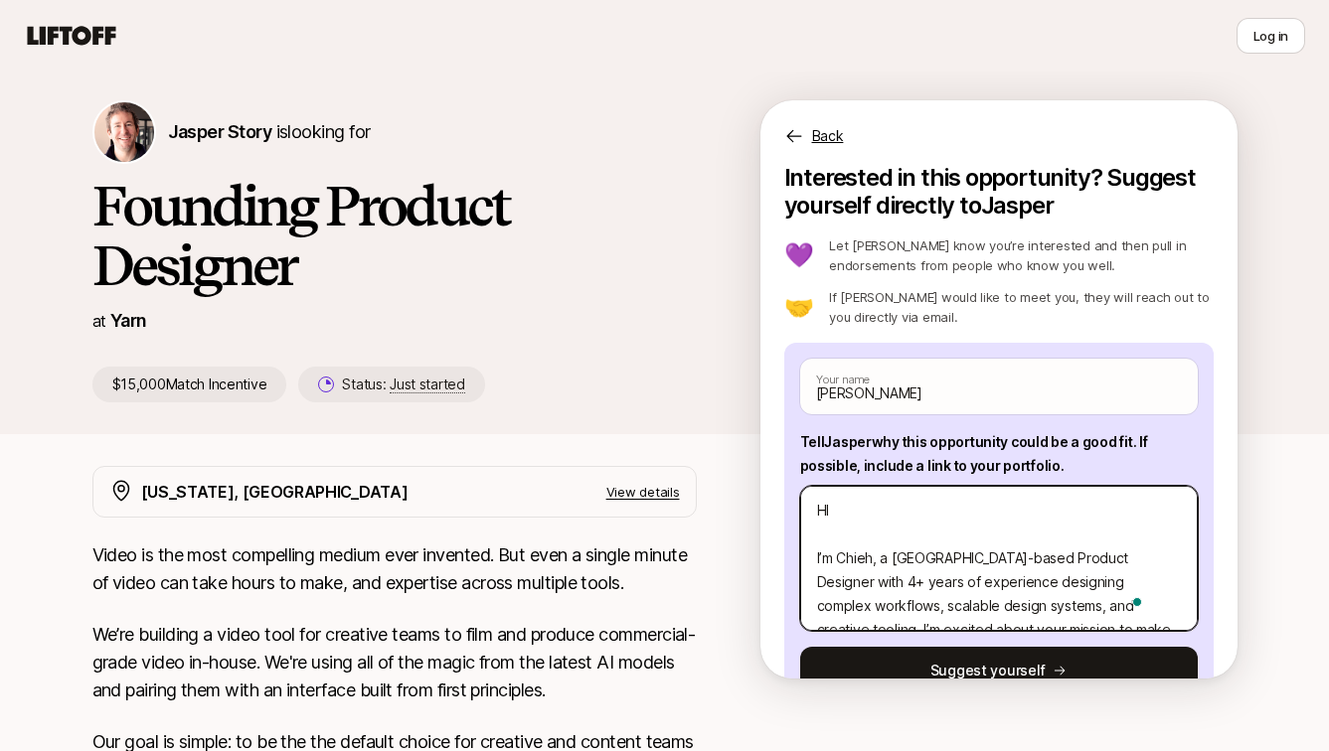
type textarea "HI I’m Chieh, a [GEOGRAPHIC_DATA]-based Product Designer with 4+ years of exper…"
type textarea "x"
type textarea "H I’m Chieh, a [GEOGRAPHIC_DATA]-based Product Designer with 4+ years of experi…"
type textarea "x"
type textarea "I’m Chieh, a [GEOGRAPHIC_DATA]-based Product Designer with 4+ years of experien…"
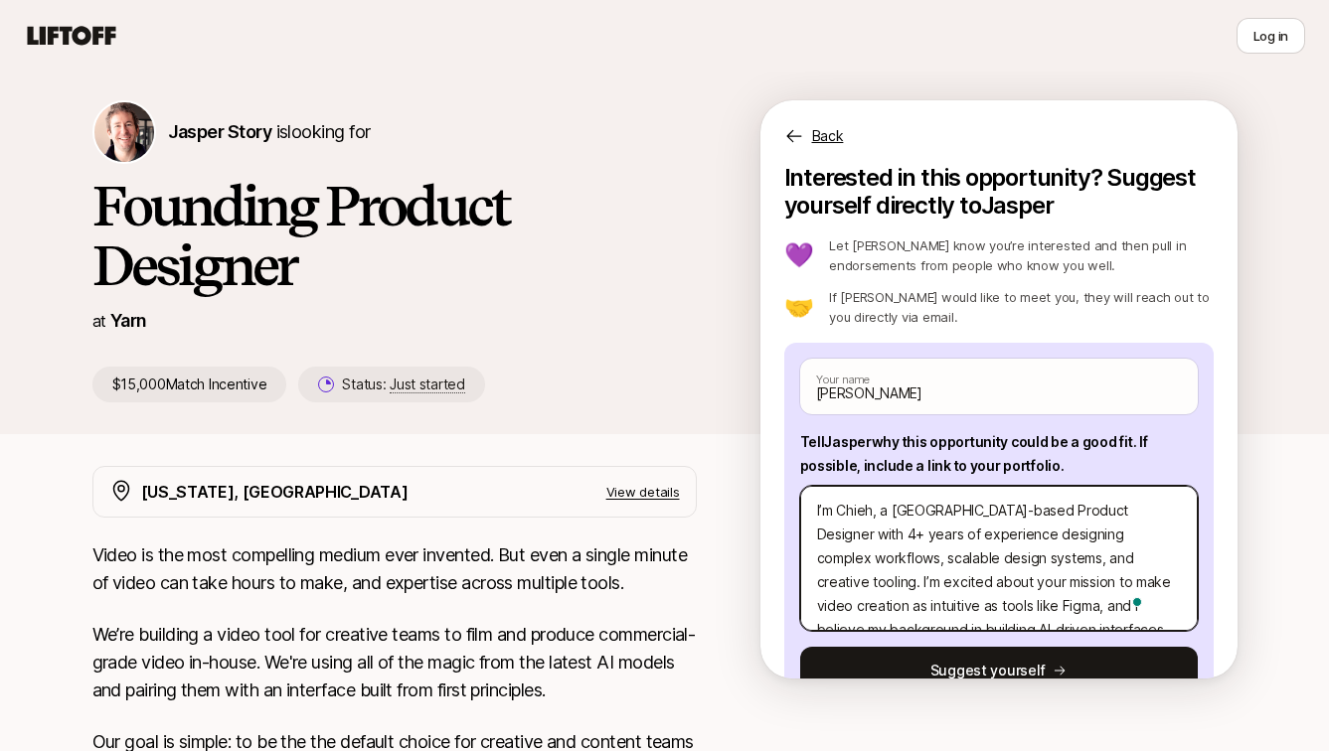
type textarea "x"
type textarea "H I’m Chieh, a [GEOGRAPHIC_DATA]-based Product Designer with 4+ years of experi…"
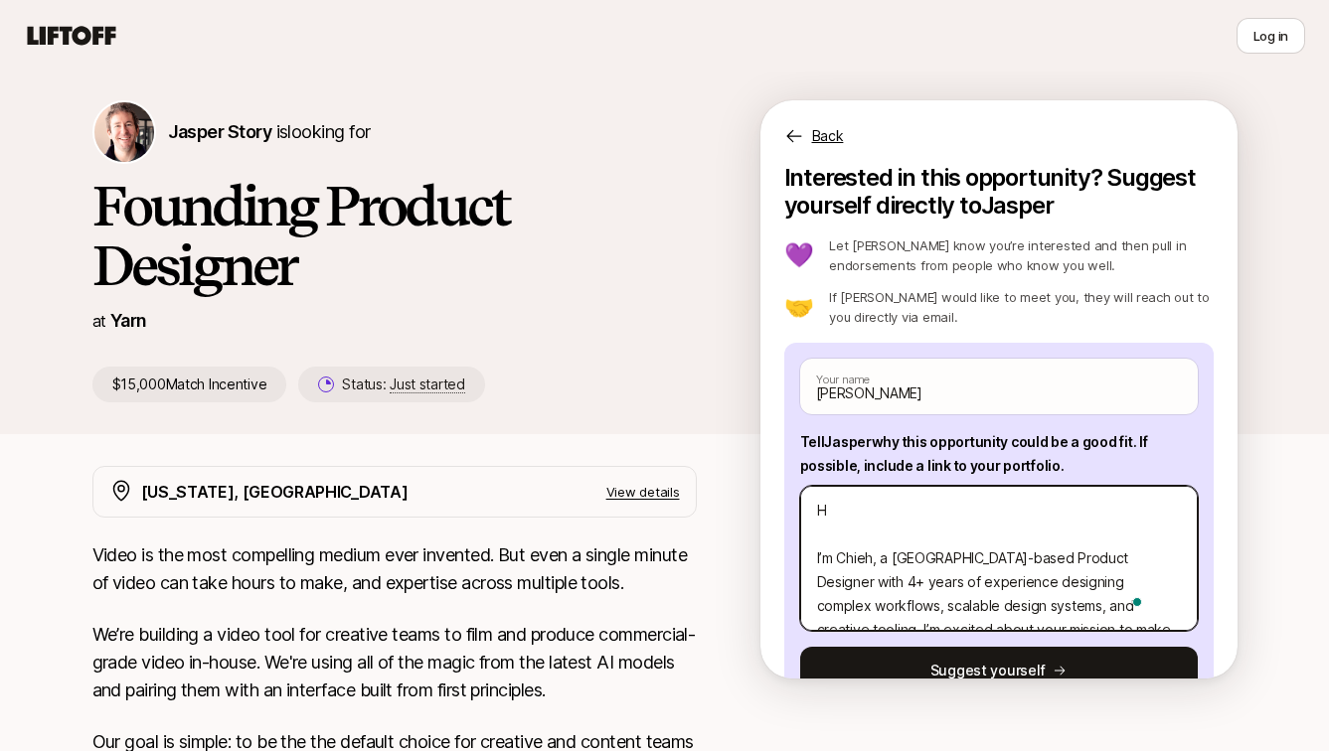
type textarea "x"
type textarea "Hi I’m Chieh, a [GEOGRAPHIC_DATA]-based Product Designer with 4+ years of exper…"
type textarea "x"
type textarea "Hi I’m Chieh, a [GEOGRAPHIC_DATA]-based Product Designer with 4+ years of exper…"
type textarea "x"
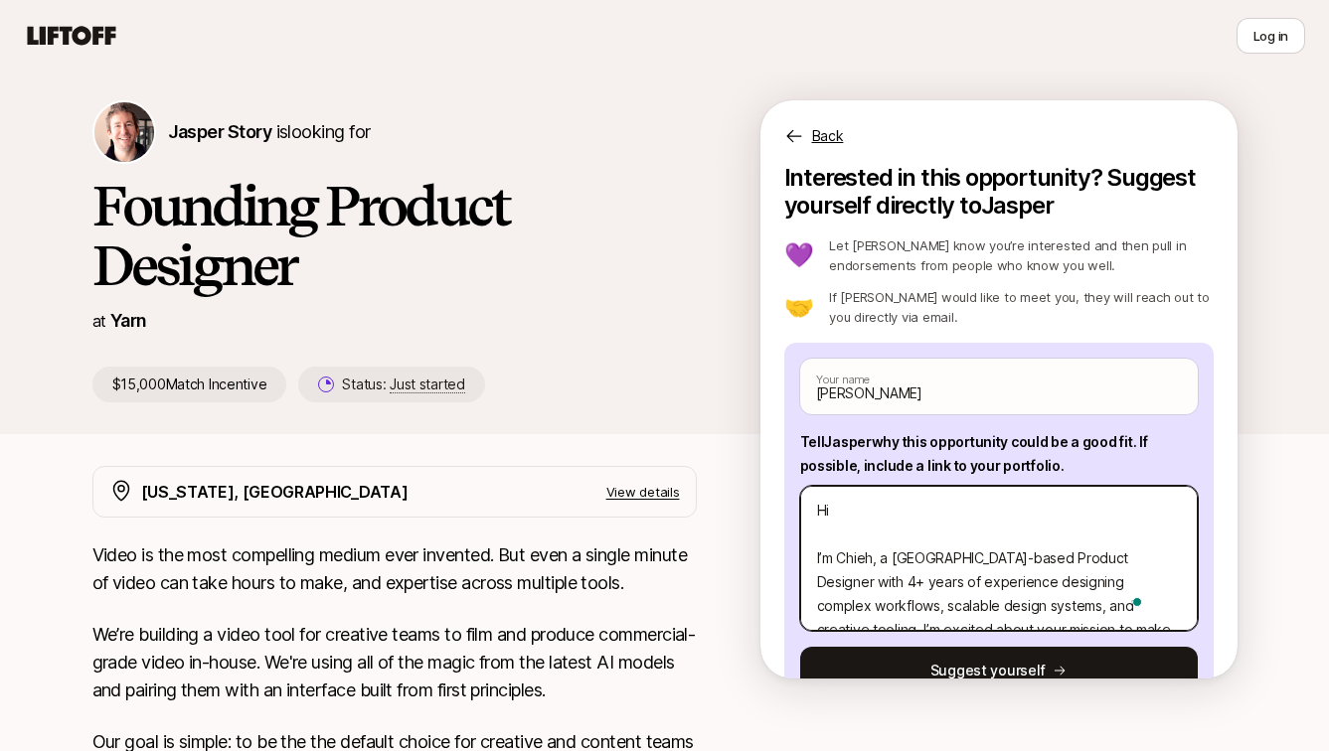
type textarea "Hi J I’m Chieh, a [GEOGRAPHIC_DATA]-based Product Designer with 4+ years of exp…"
type textarea "x"
type textarea "Hi [PERSON_NAME] I’m Chieh, a [GEOGRAPHIC_DATA]-based Product Designer with 4+ …"
type textarea "x"
type textarea "Hi [PERSON_NAME] I’m Chieh, a [GEOGRAPHIC_DATA]-based Product Designer with 4+ …"
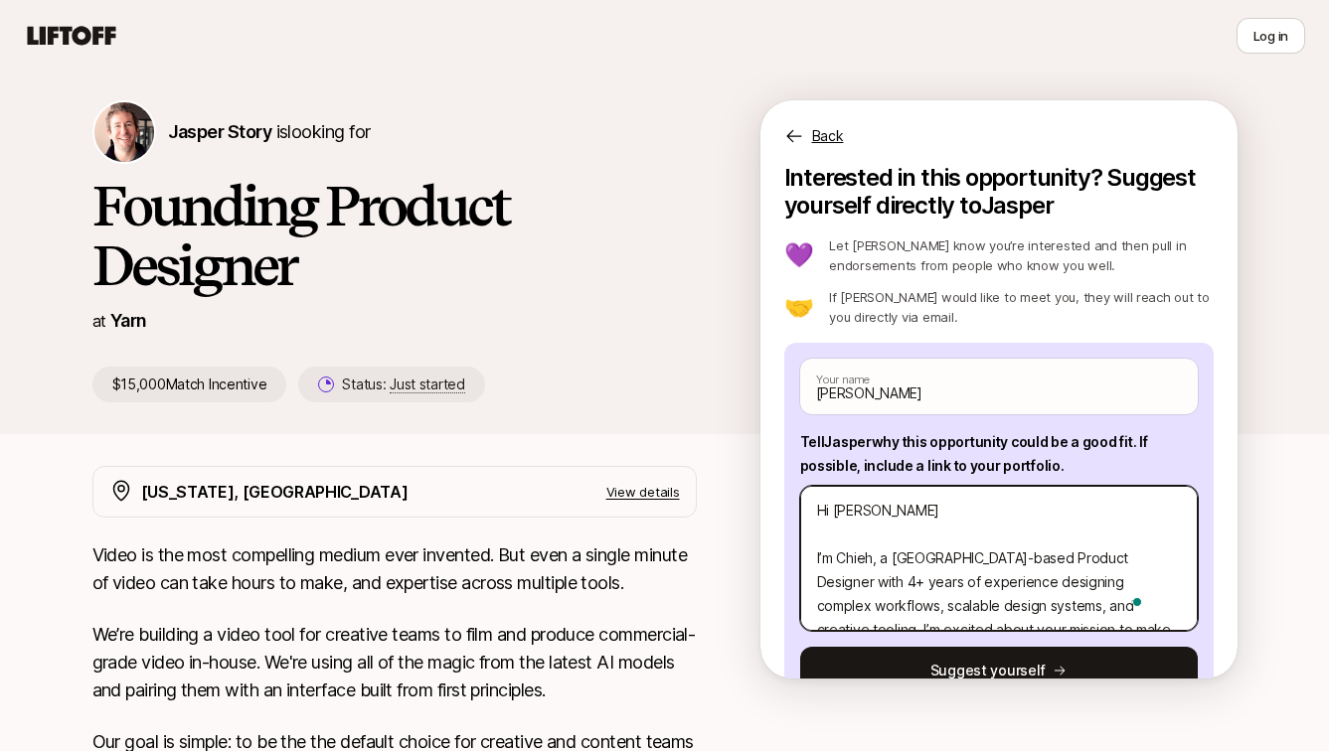
type textarea "x"
type textarea "Hi Jasp I’m Chieh, a [GEOGRAPHIC_DATA]-based Product Designer with 4+ years of …"
type textarea "x"
type textarea "Hi [PERSON_NAME] I’m Chieh, a [GEOGRAPHIC_DATA]-based Product Designer with 4+ …"
type textarea "x"
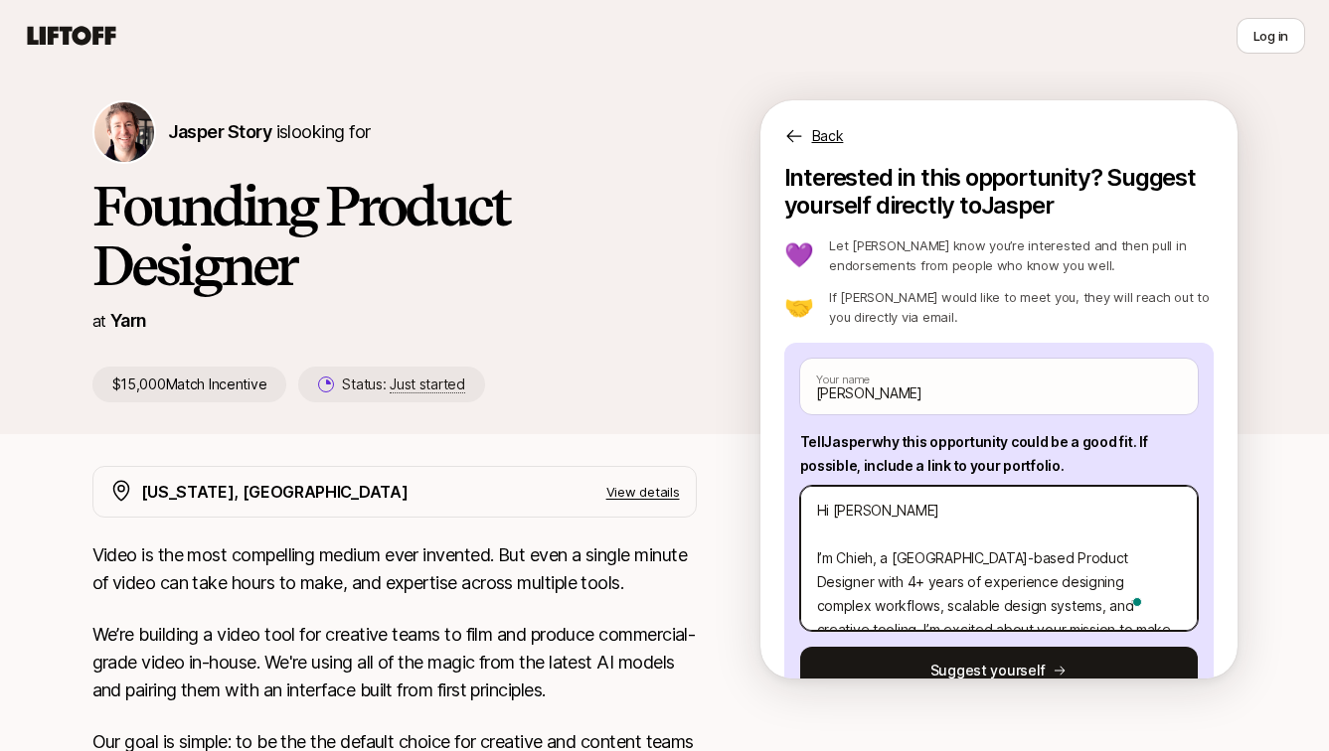
type textarea "Hi [PERSON_NAME] I’m Chieh, a [GEOGRAPHIC_DATA]-based Product Designer with 4+ …"
type textarea "x"
type textarea "Hi [PERSON_NAME], I’m Chieh, a [GEOGRAPHIC_DATA]-based Product Designer with 4+…"
type textarea "x"
type textarea "Hi [PERSON_NAME], I’m Chieh, a [GEOGRAPHIC_DATA]-based Product Designer with 4+…"
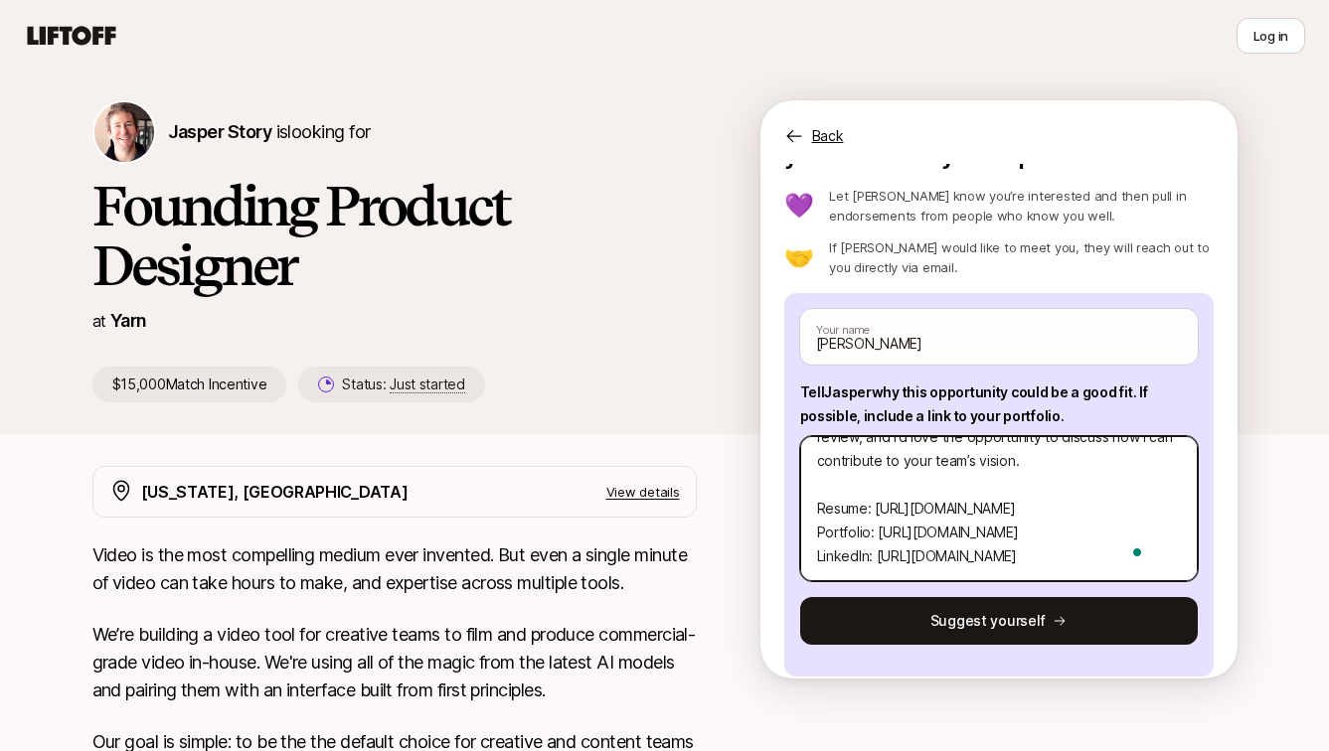
click at [1125, 564] on textarea "Hi [PERSON_NAME], I’m Chieh, a [GEOGRAPHIC_DATA]-based Product Designer with 4+…" at bounding box center [999, 508] width 398 height 145
type textarea "x"
type textarea "Hi [PERSON_NAME], I’m Chieh, a [GEOGRAPHIC_DATA]-based Product Designer with 4+…"
type textarea "x"
type textarea "Hi [PERSON_NAME], I’m Chieh, a [GEOGRAPHIC_DATA]-based Product Designer with 4+…"
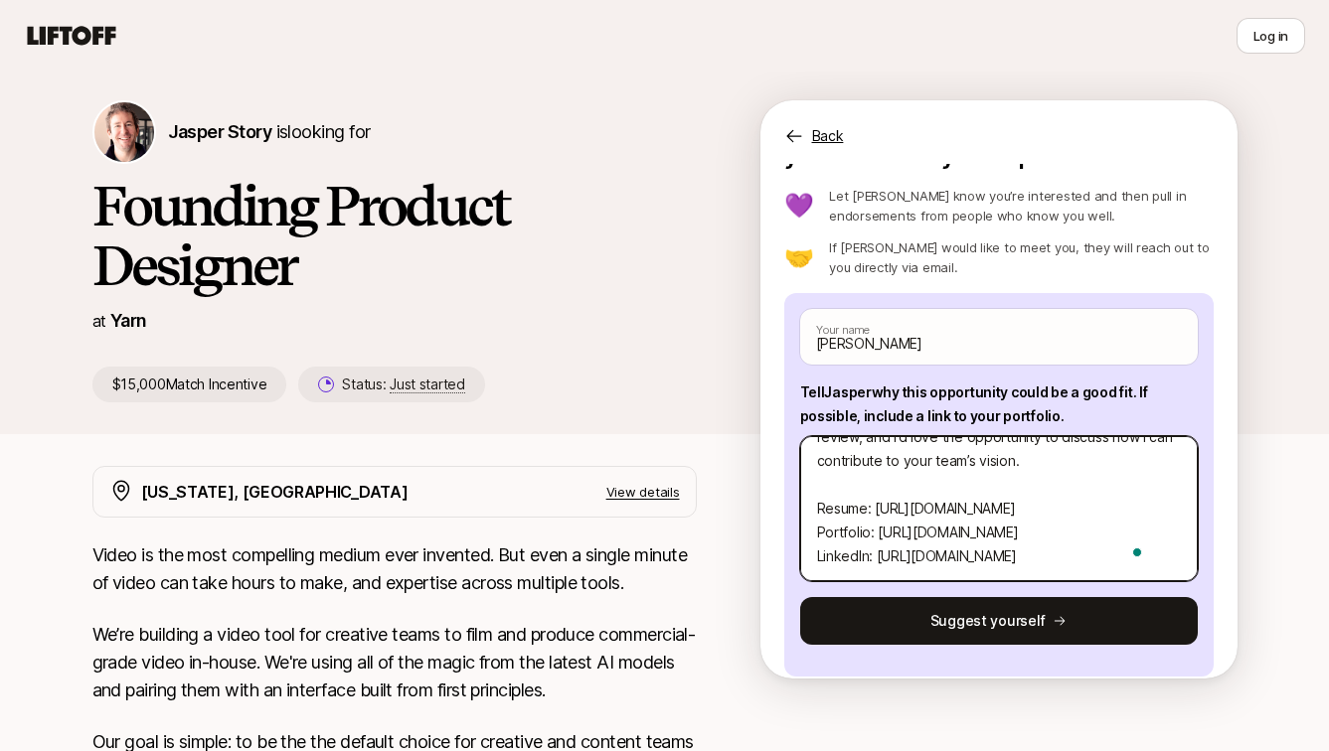
type textarea "x"
type textarea "Hi [PERSON_NAME], I’m Chieh, a [GEOGRAPHIC_DATA]-based Product Designer with 4+…"
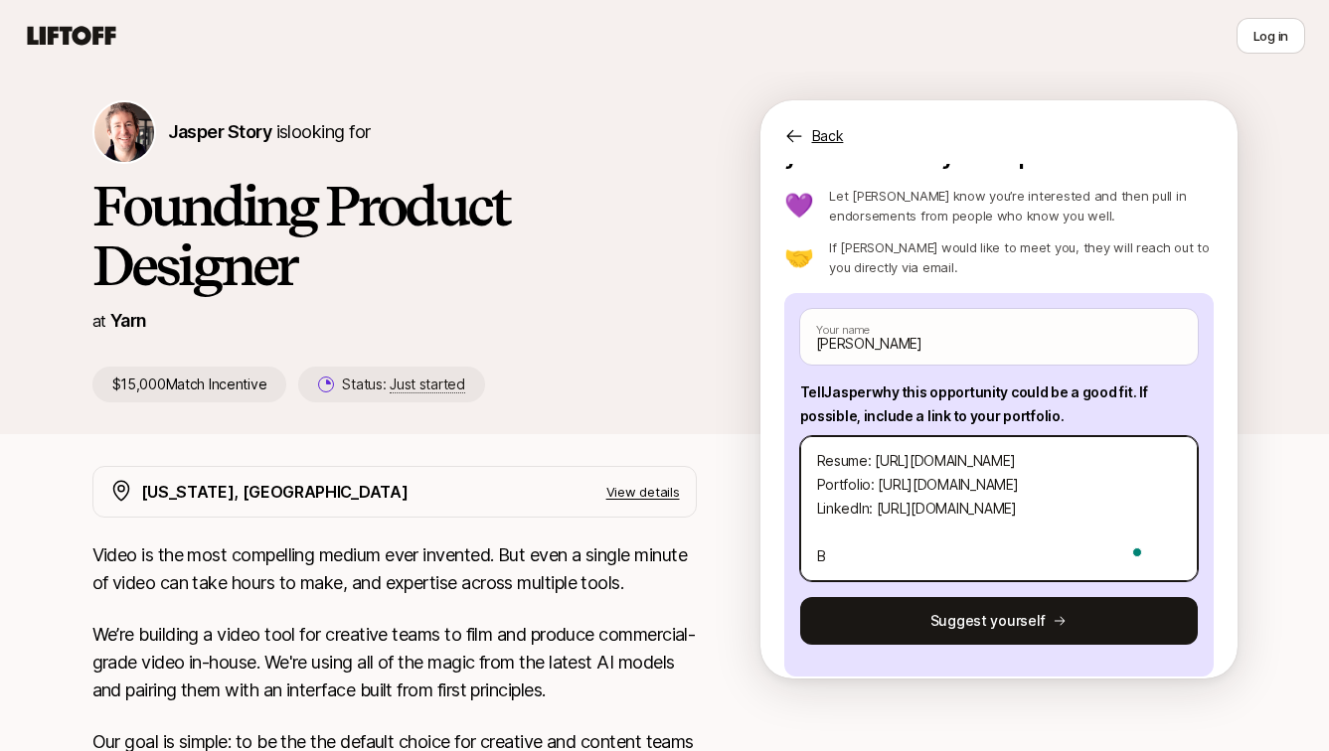
type textarea "x"
type textarea "Hi [PERSON_NAME], I’m Chieh, a [GEOGRAPHIC_DATA]-based Product Designer with 4+…"
type textarea "x"
type textarea "Hi [PERSON_NAME], I’m Chieh, a [GEOGRAPHIC_DATA]-based Product Designer with 4+…"
type textarea "x"
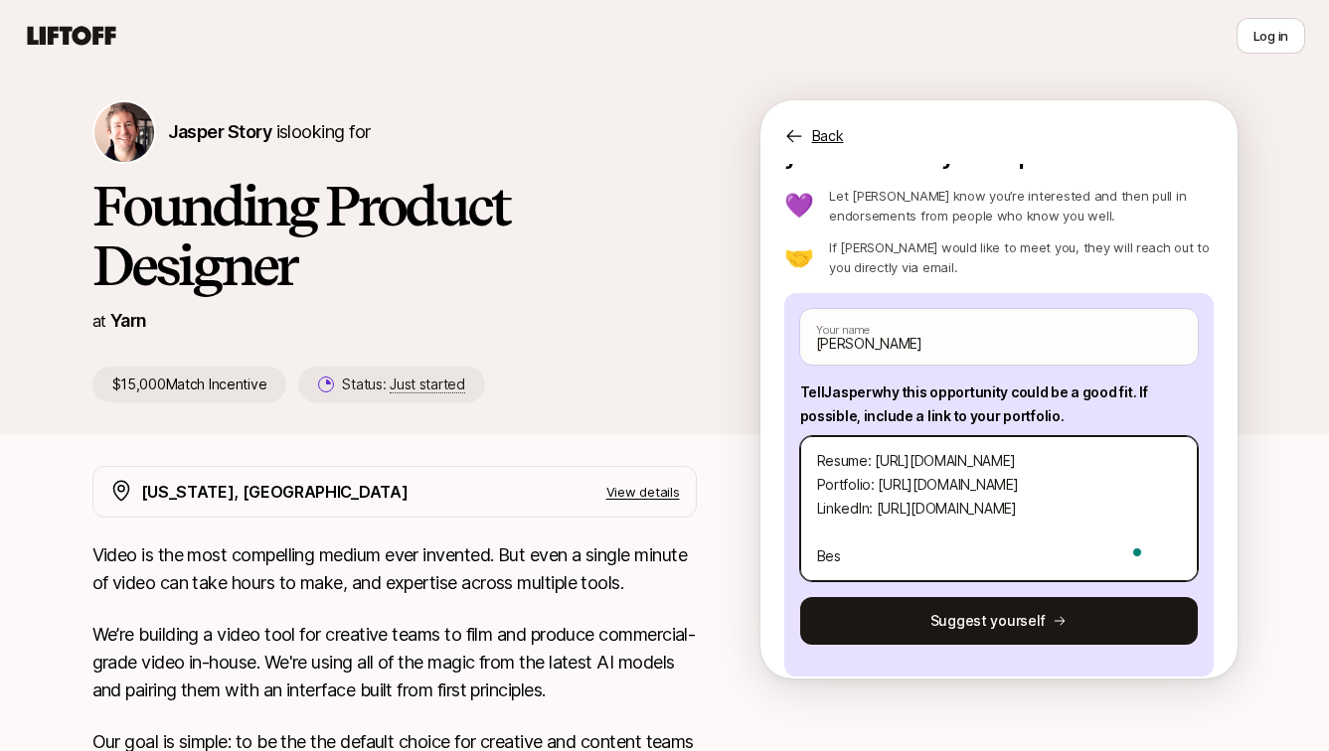
type textarea "Hi [PERSON_NAME], I’m Chieh, a [GEOGRAPHIC_DATA]-based Product Designer with 4+…"
type textarea "x"
type textarea "Hi [PERSON_NAME], I’m Chieh, a [GEOGRAPHIC_DATA]-based Product Designer with 4+…"
type textarea "x"
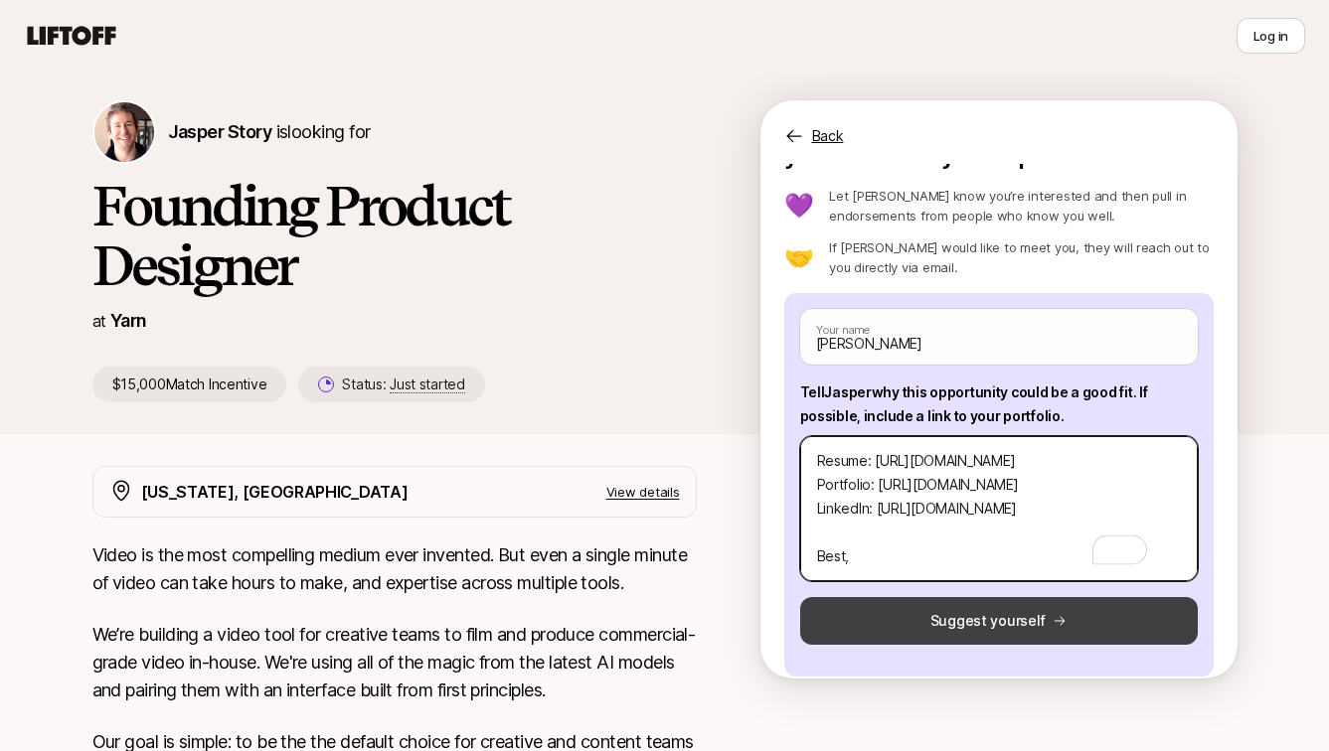
type textarea "Hi [PERSON_NAME], I’m Chieh, a [GEOGRAPHIC_DATA]-based Product Designer with 4+…"
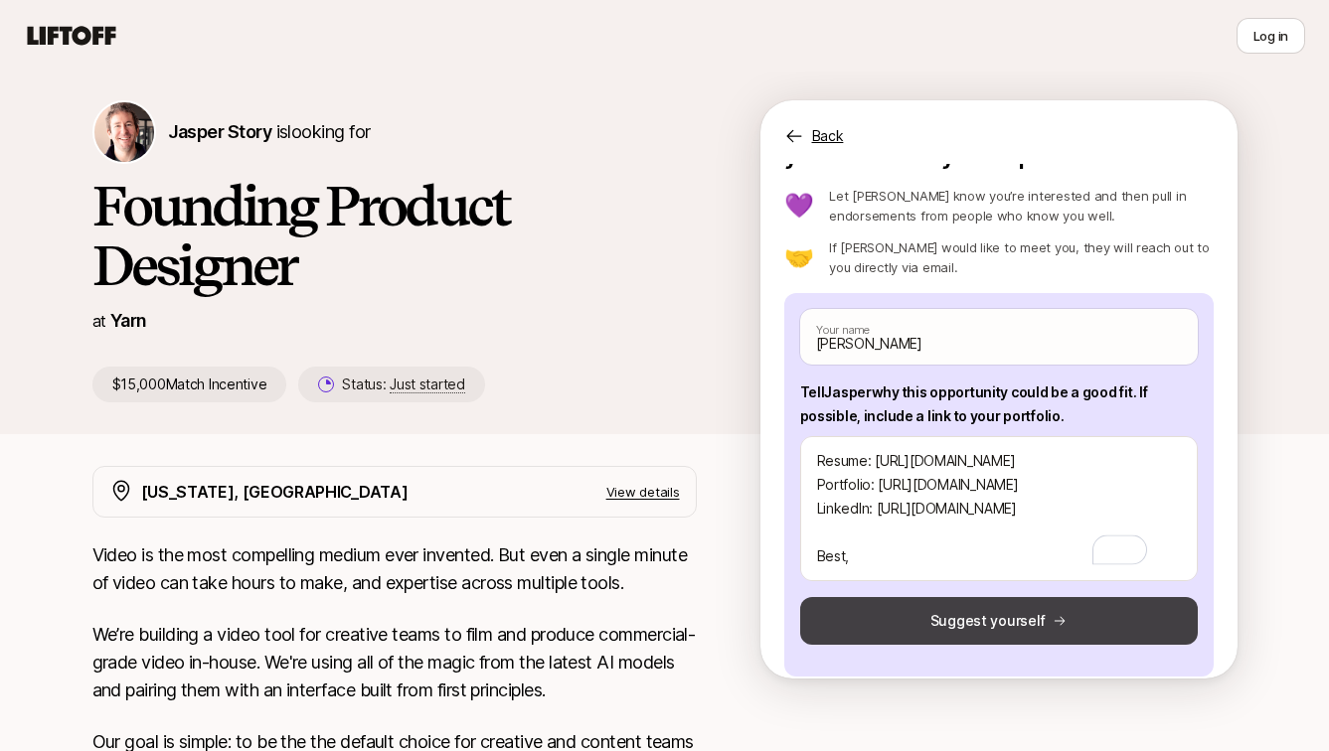
click at [1034, 621] on button "Suggest yourself" at bounding box center [999, 621] width 398 height 48
type textarea "x"
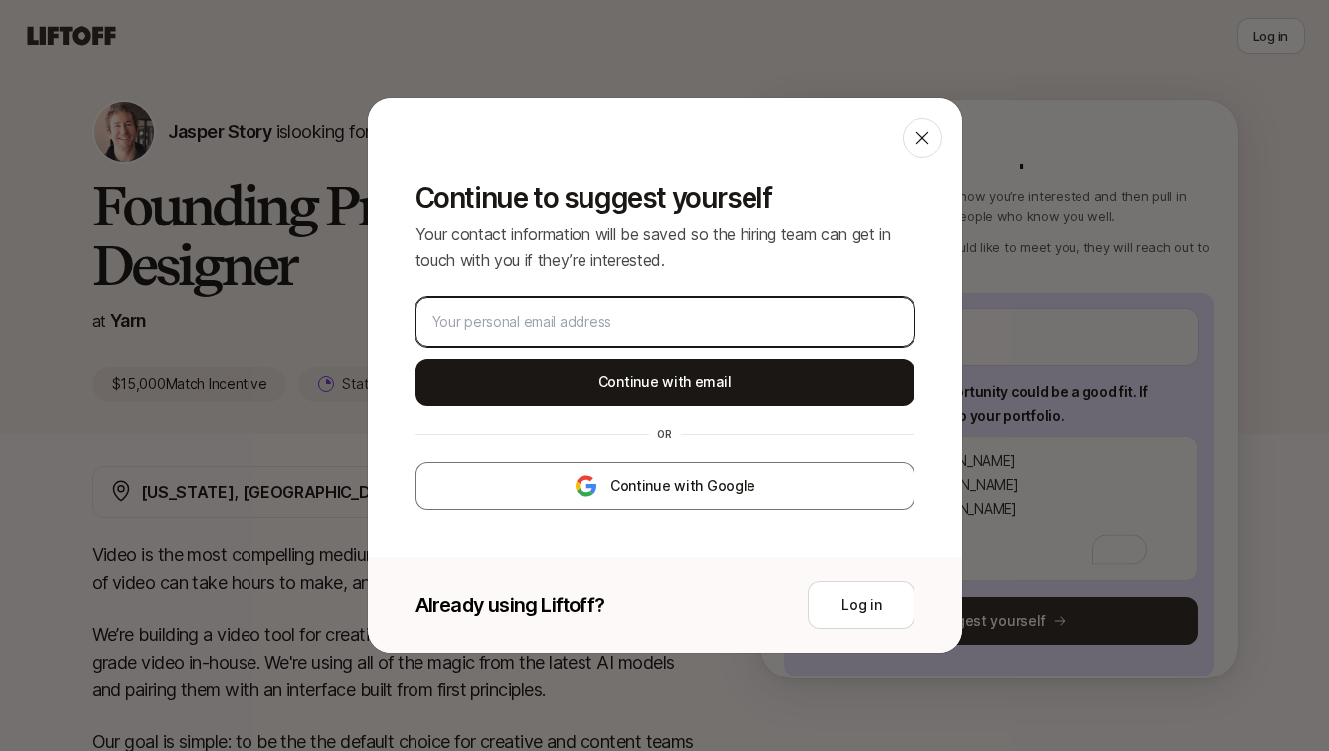
click at [711, 328] on input "email" at bounding box center [664, 322] width 465 height 24
type input "[EMAIL_ADDRESS][DOMAIN_NAME]"
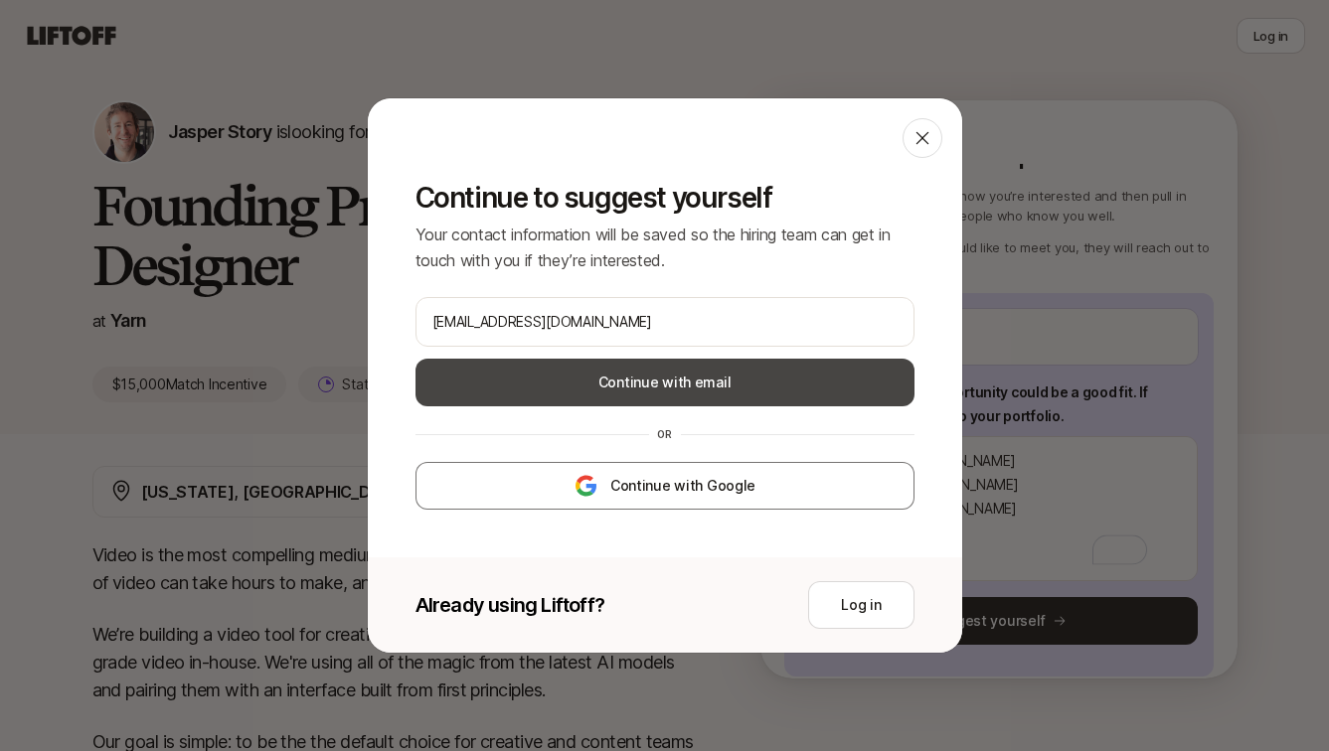
click at [690, 382] on button "Continue with email" at bounding box center [664, 383] width 499 height 48
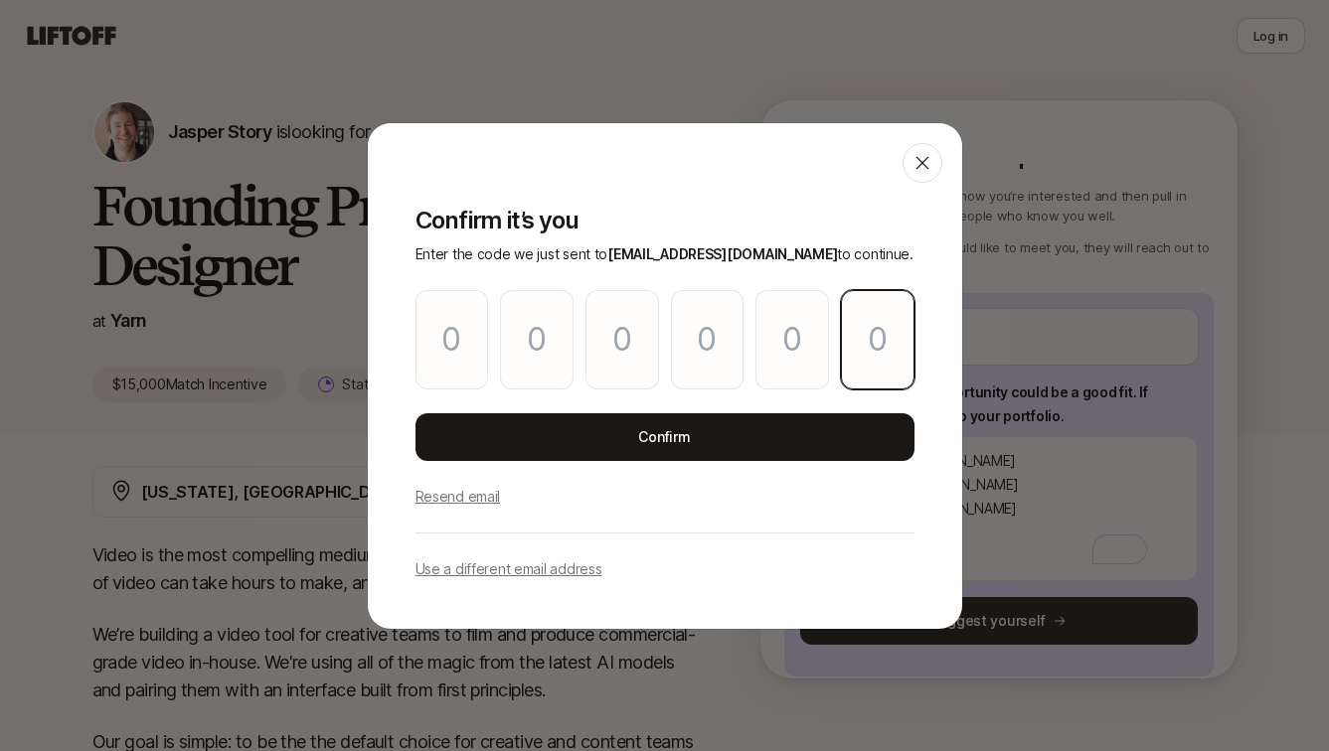
paste input "0"
type input "2"
type input "6"
type input "8"
type input "6"
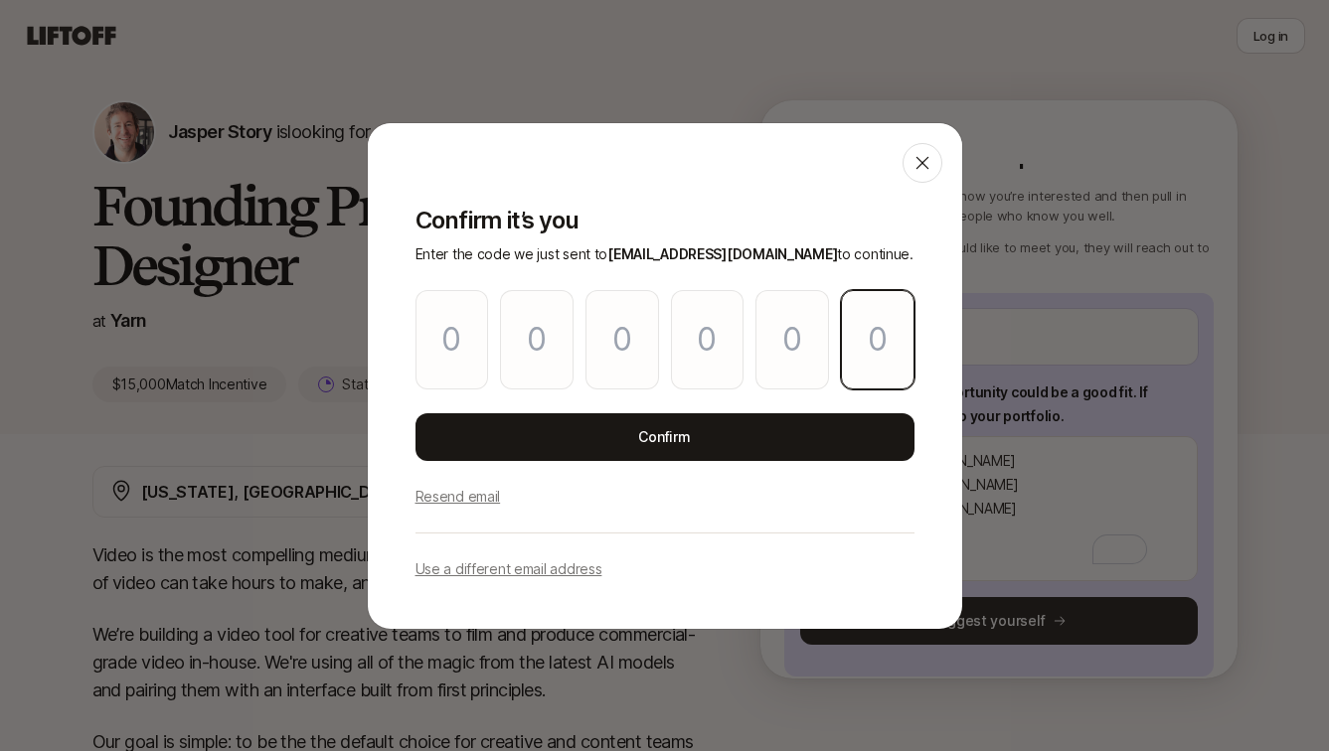
type input "5"
type input "0"
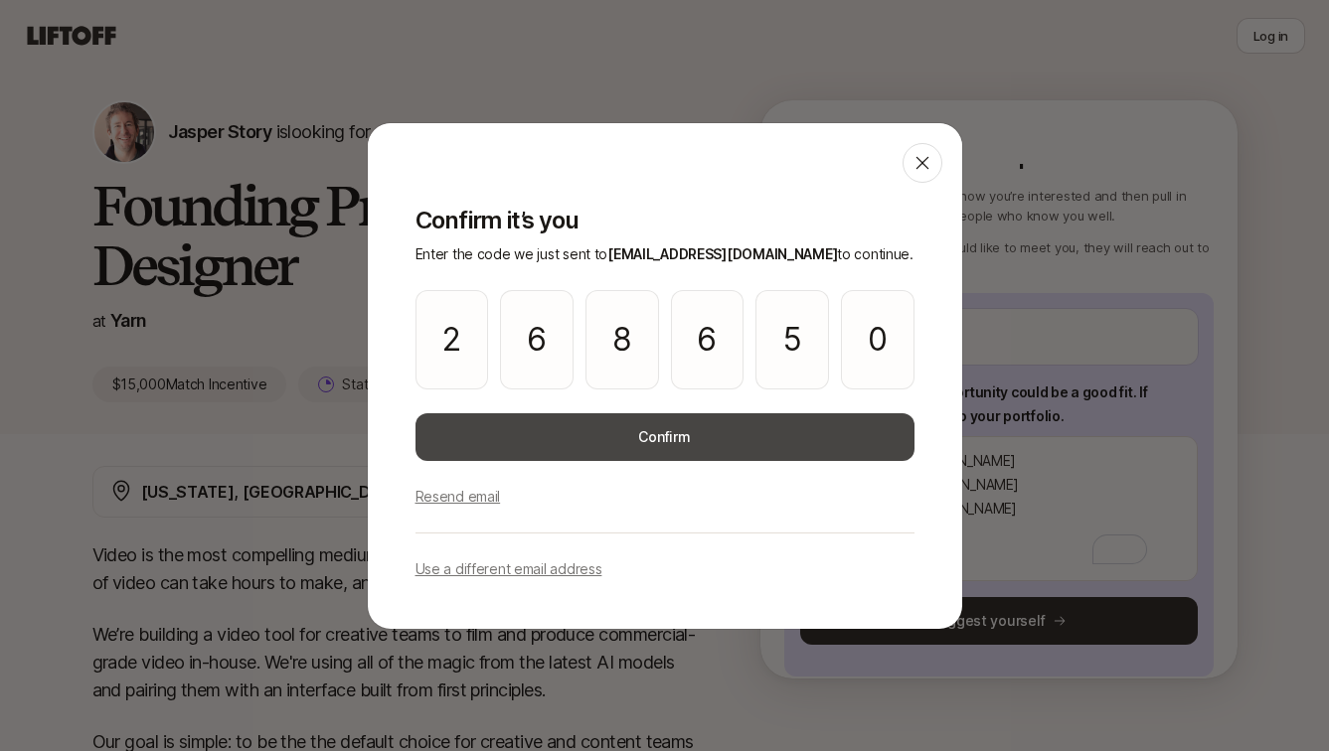
click at [676, 433] on button "Confirm" at bounding box center [664, 437] width 499 height 48
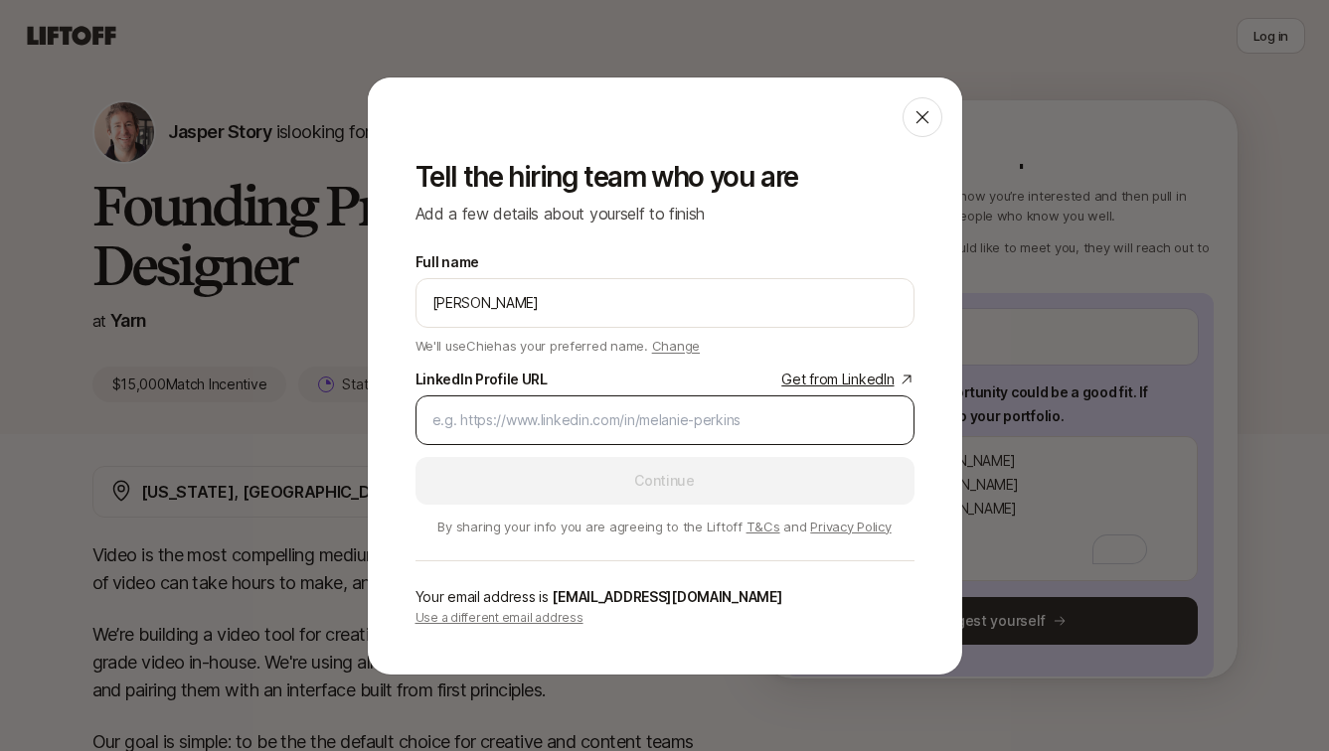
click at [578, 422] on input "LinkedIn Profile URL Get from LinkedIn" at bounding box center [664, 420] width 465 height 24
paste input "[URL][DOMAIN_NAME]"
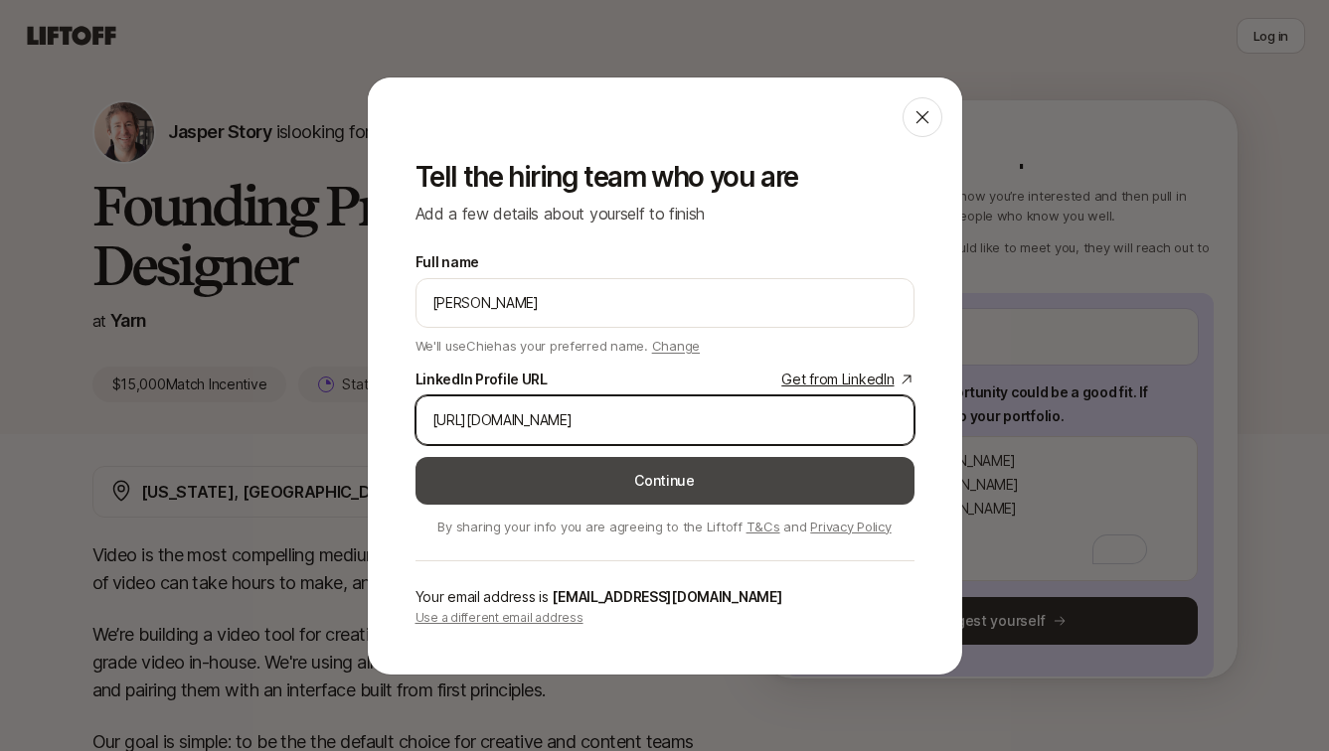
type input "[URL][DOMAIN_NAME]"
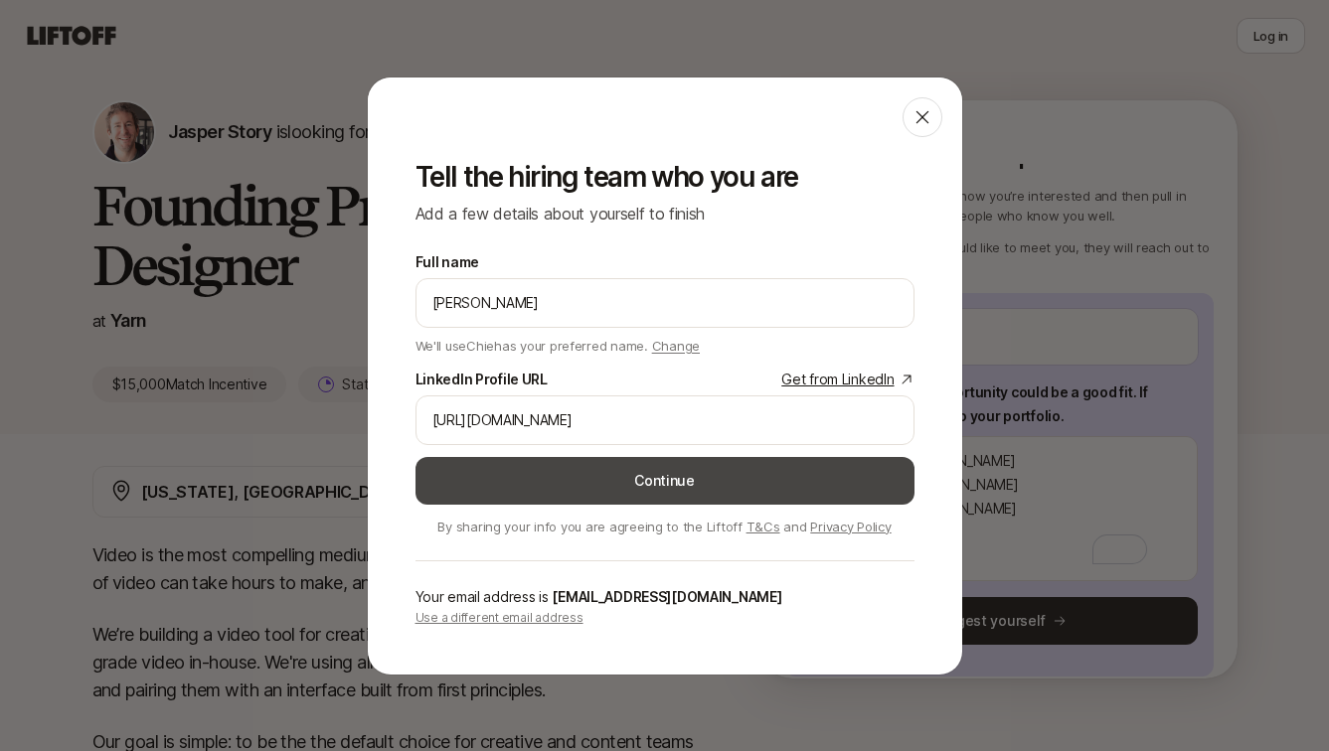
click at [578, 473] on button "Continue" at bounding box center [664, 481] width 499 height 48
type textarea "x"
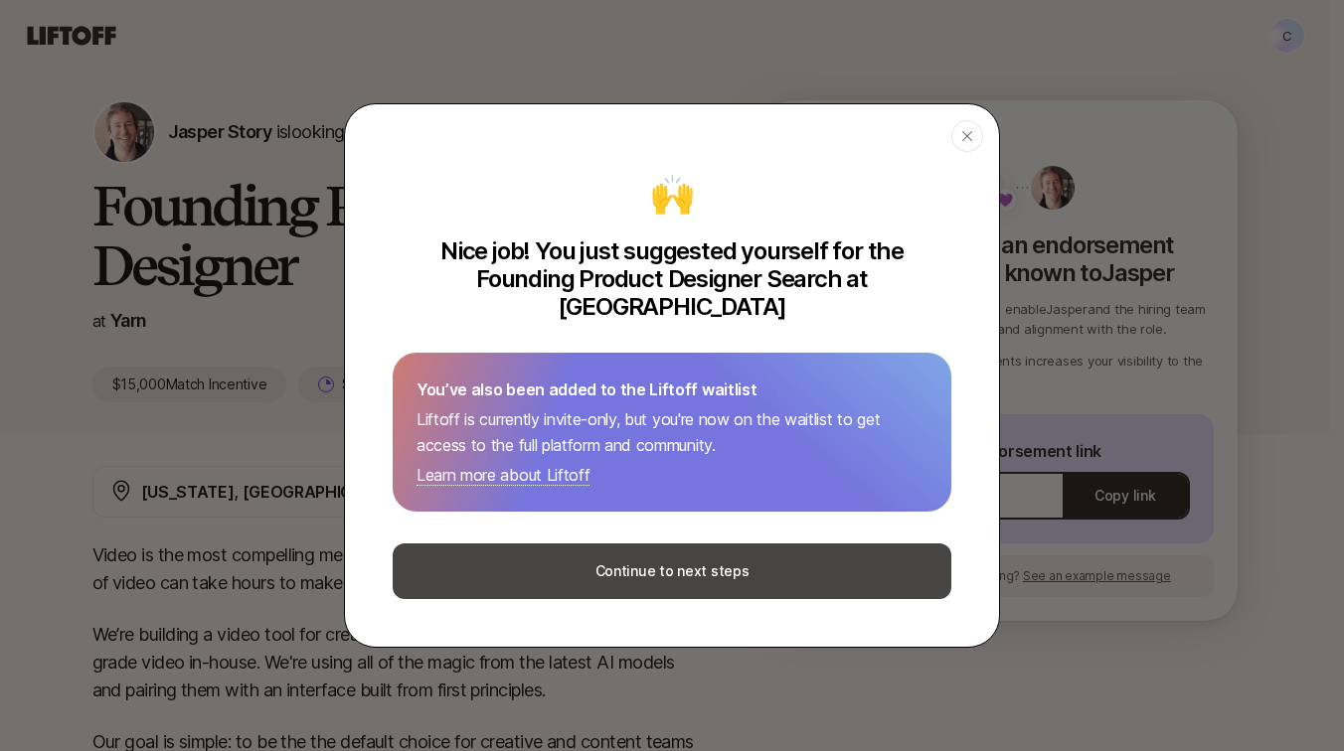
click at [593, 571] on button "Continue to next steps" at bounding box center [672, 572] width 559 height 56
